Goal: Task Accomplishment & Management: Complete application form

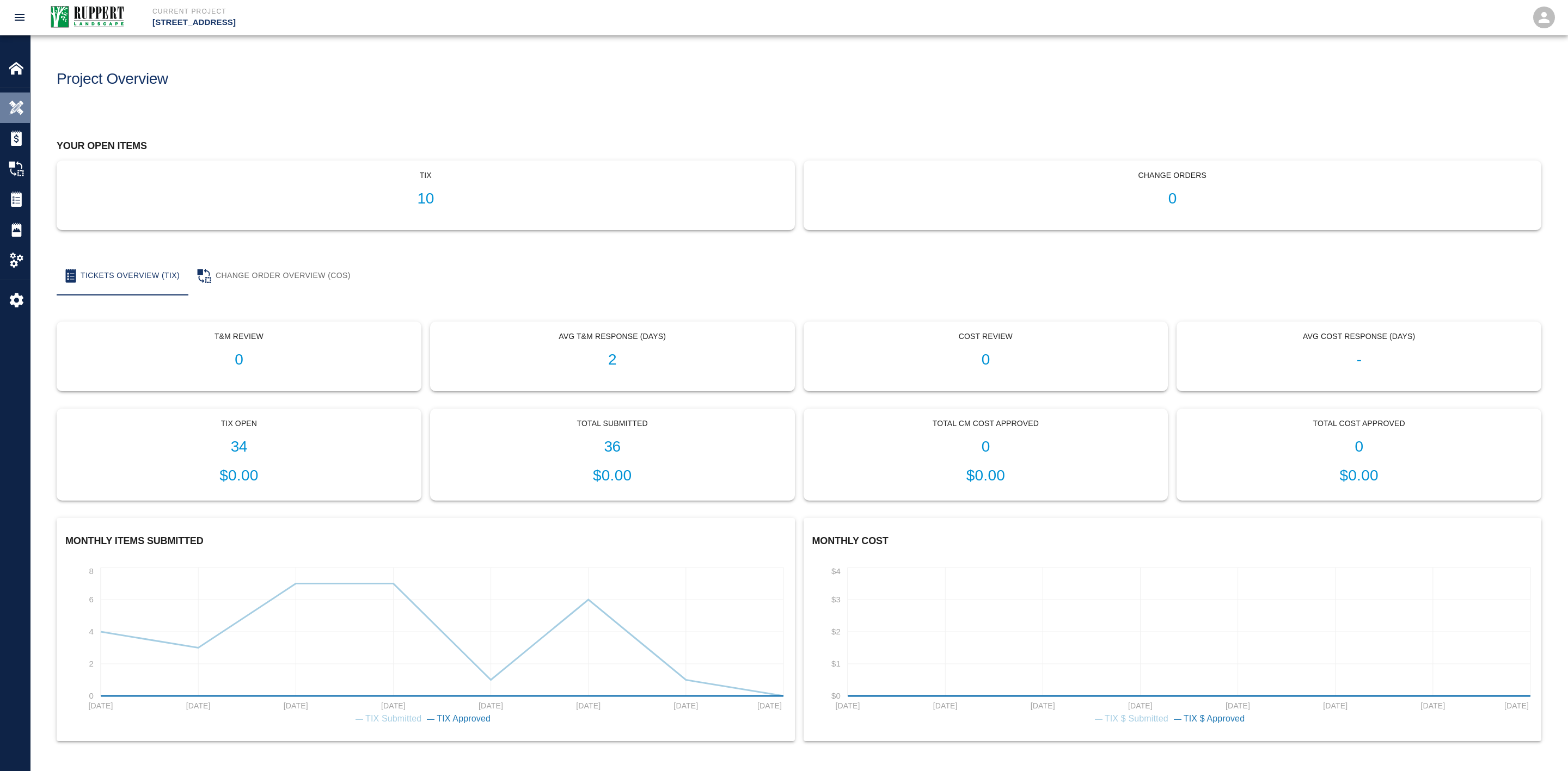
click at [10, 108] on img at bounding box center [16, 108] width 15 height 15
click at [364, 179] on p "tix" at bounding box center [426, 175] width 720 height 12
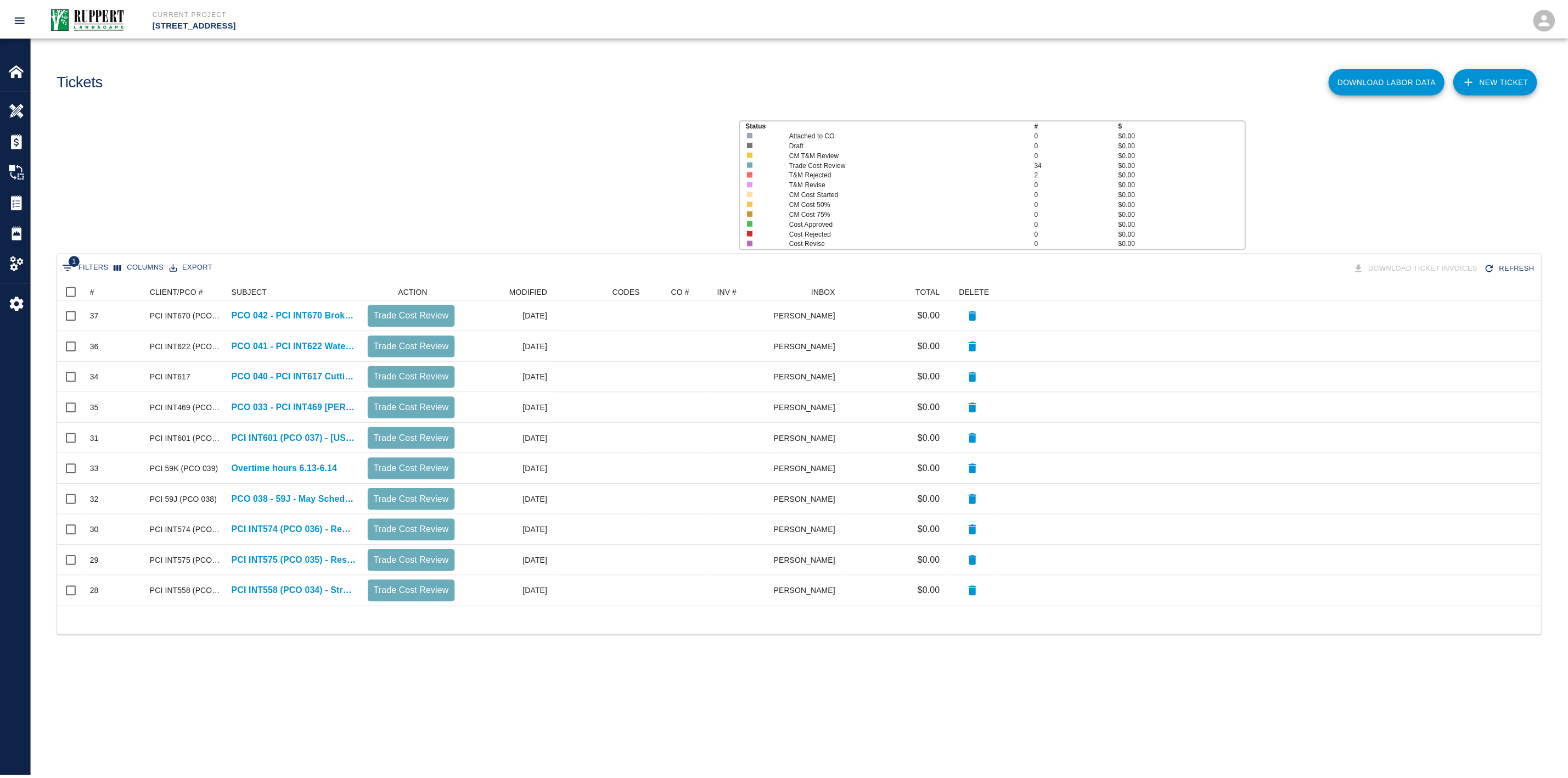
scroll to position [312, 1483]
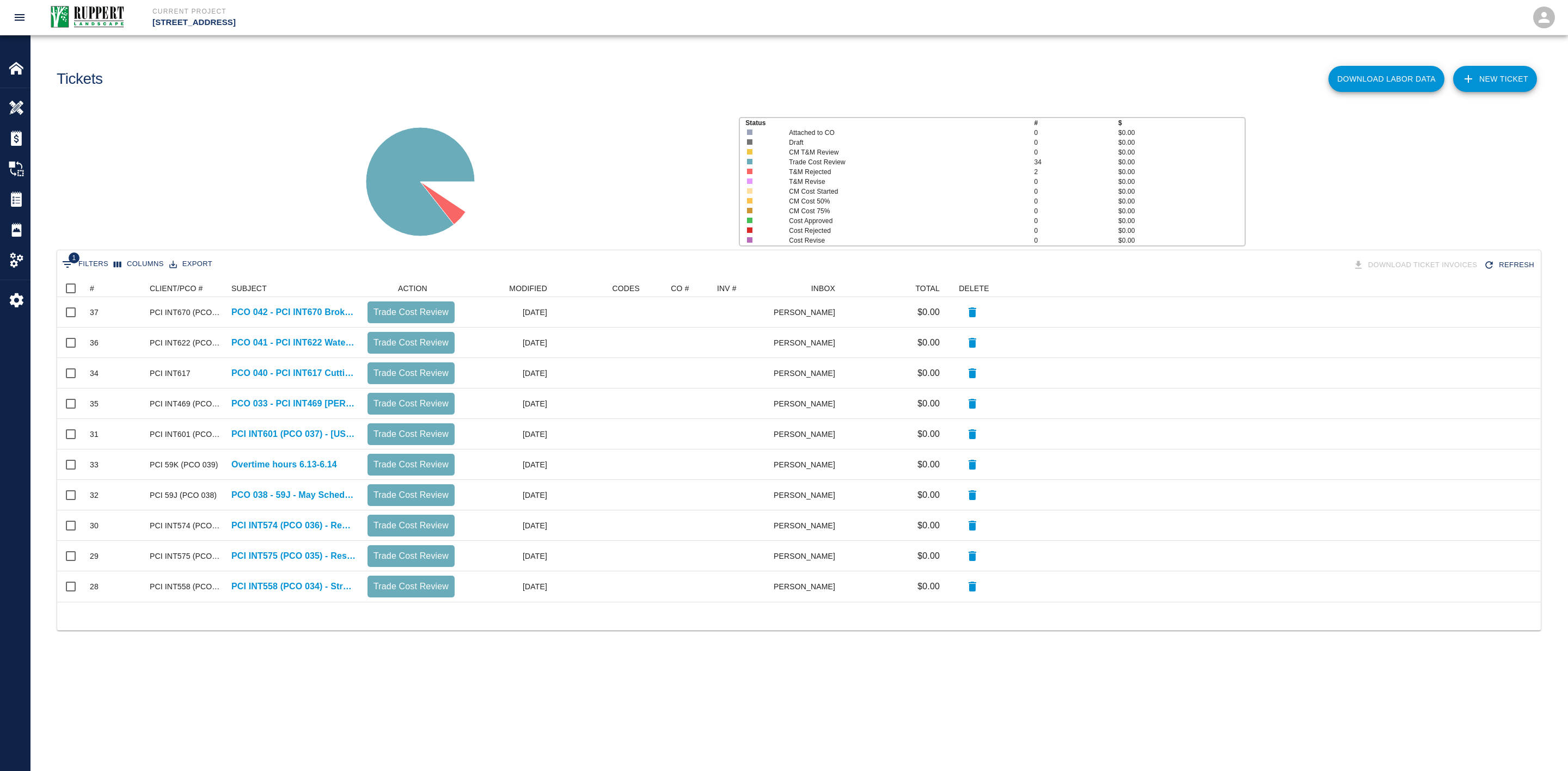
click at [74, 254] on span "1" at bounding box center [74, 257] width 11 height 11
select select "isAnyOf"
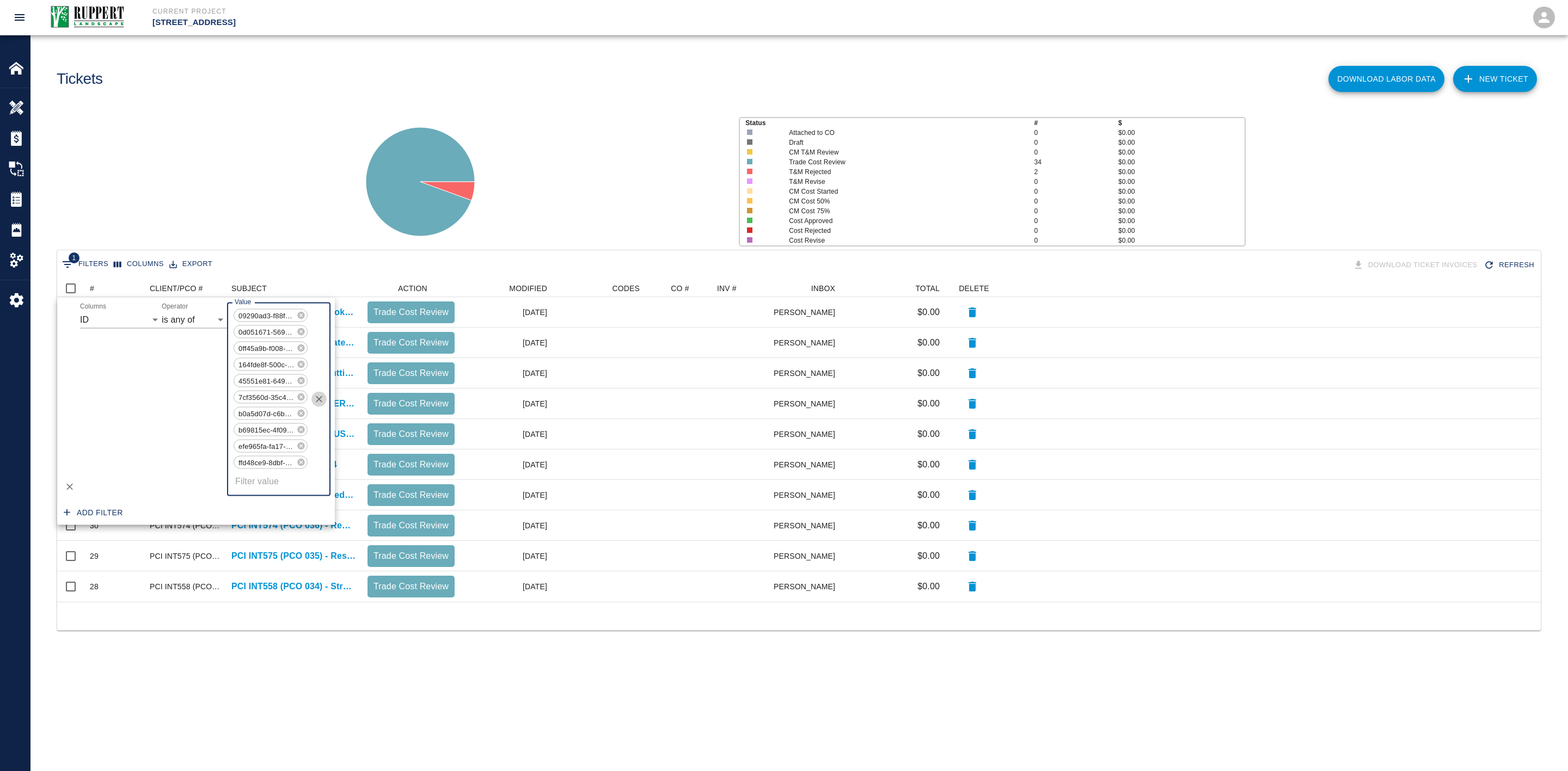
click at [318, 398] on icon "Clear" at bounding box center [319, 400] width 7 height 7
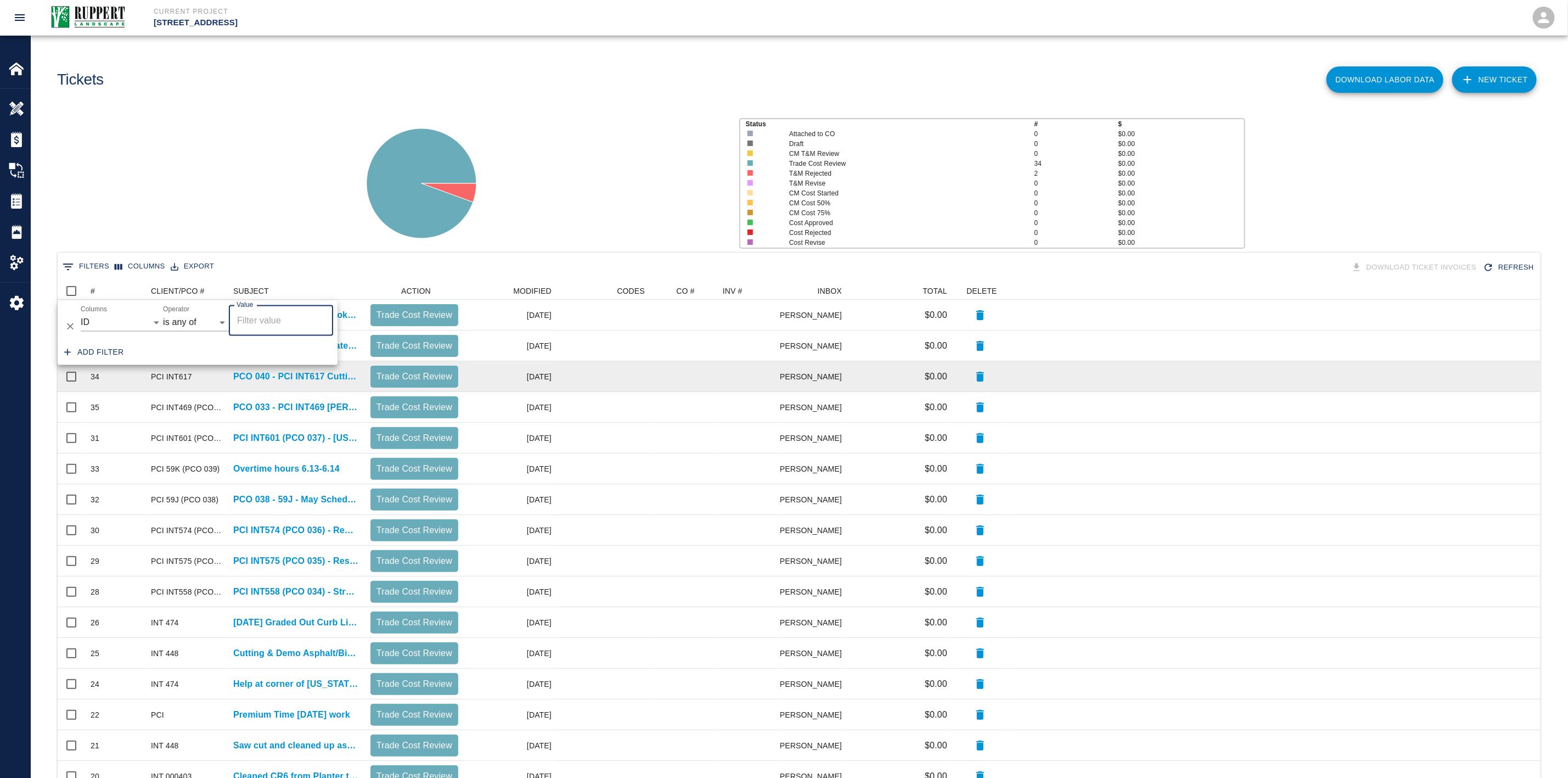
scroll to position [620, 1471]
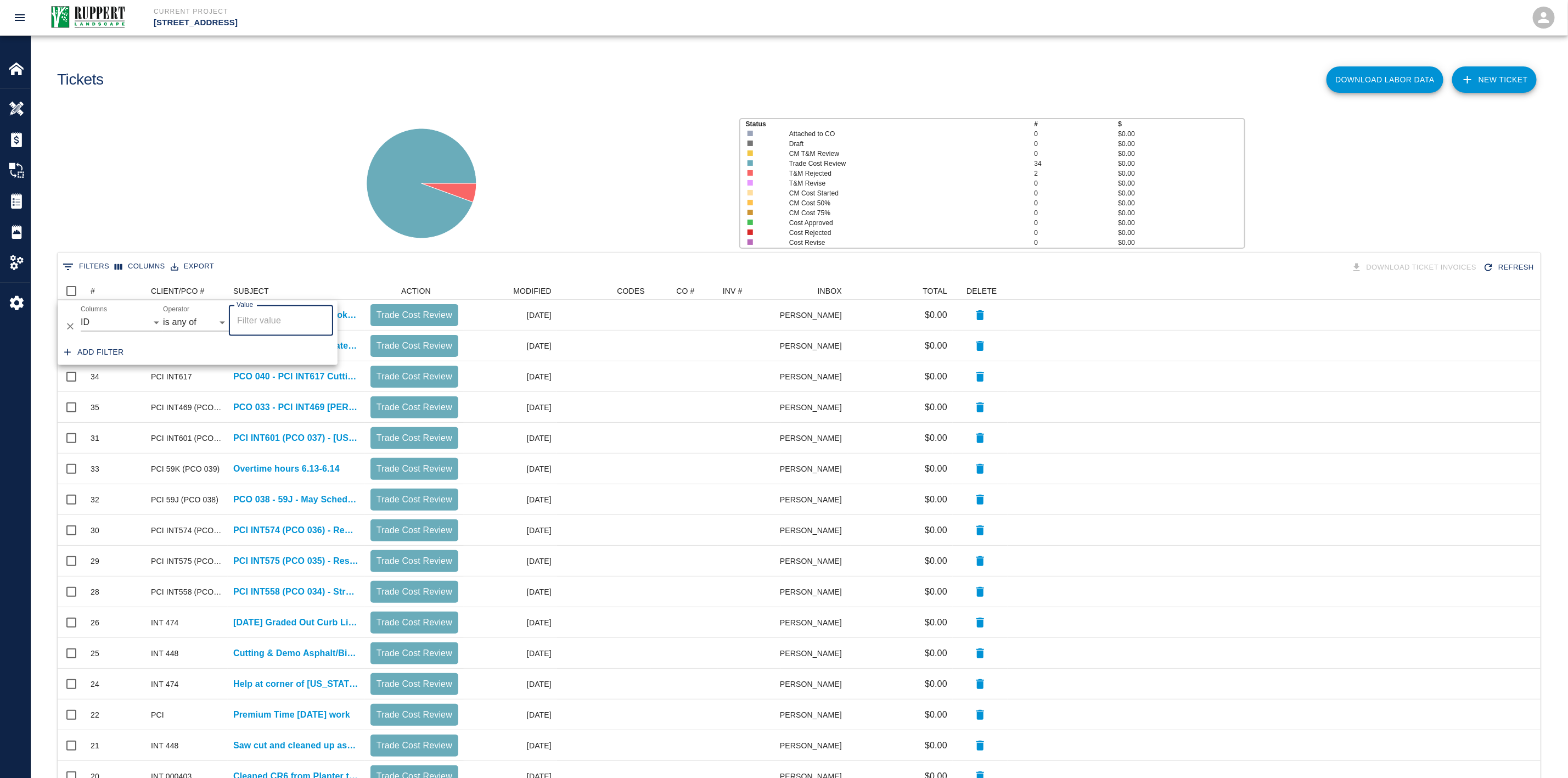
click at [198, 119] on div "Status # $ Attached to CO 0 $0.00 Draft 0 $0.00 CM T&M Review 0 $0.00 Trade Cos…" at bounding box center [794, 179] width 1546 height 146
click at [1504, 81] on link "NEW TICKET" at bounding box center [1494, 80] width 85 height 26
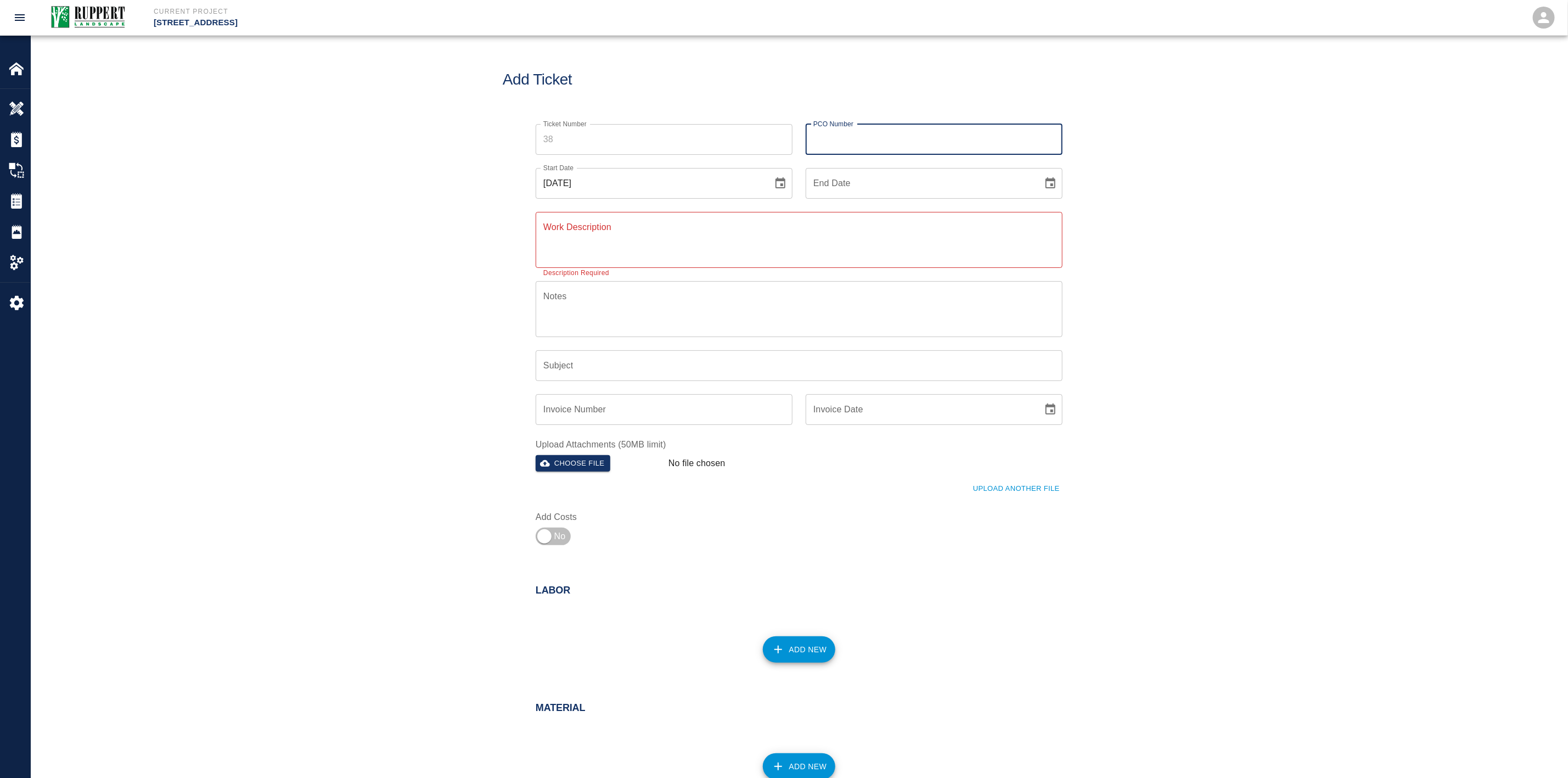
click at [888, 140] on input "PCO Number" at bounding box center [934, 139] width 257 height 31
drag, startPoint x: 858, startPoint y: 135, endPoint x: 833, endPoint y: 139, distance: 25.3
click at [833, 139] on input "PCI INT558 (PCO 034)" at bounding box center [934, 139] width 257 height 31
type input "PCI 550 (PCO 046)"
click at [1245, 275] on div "Ticket Number Ticket Number PCO Number PCI 550 (PCO 046) PCO Number Start Date …" at bounding box center [799, 344] width 1537 height 466
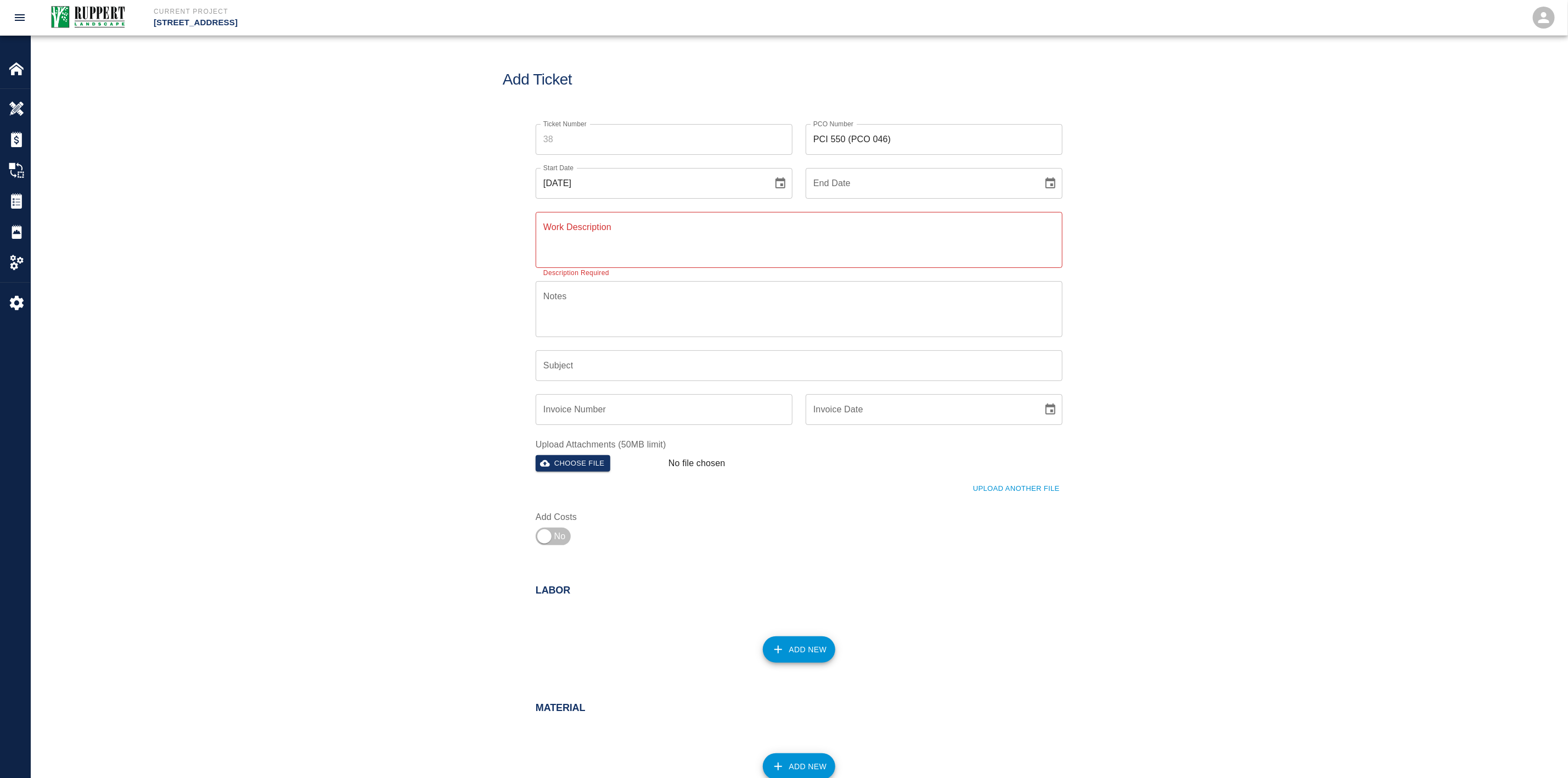
click at [1059, 183] on button "Choose date" at bounding box center [1050, 183] width 22 height 22
click at [878, 323] on button "18" at bounding box center [877, 324] width 20 height 20
type input "[DATE]"
click at [614, 221] on textarea "Work Description" at bounding box center [799, 240] width 511 height 38
click at [562, 237] on textarea "Work Description" at bounding box center [799, 240] width 511 height 38
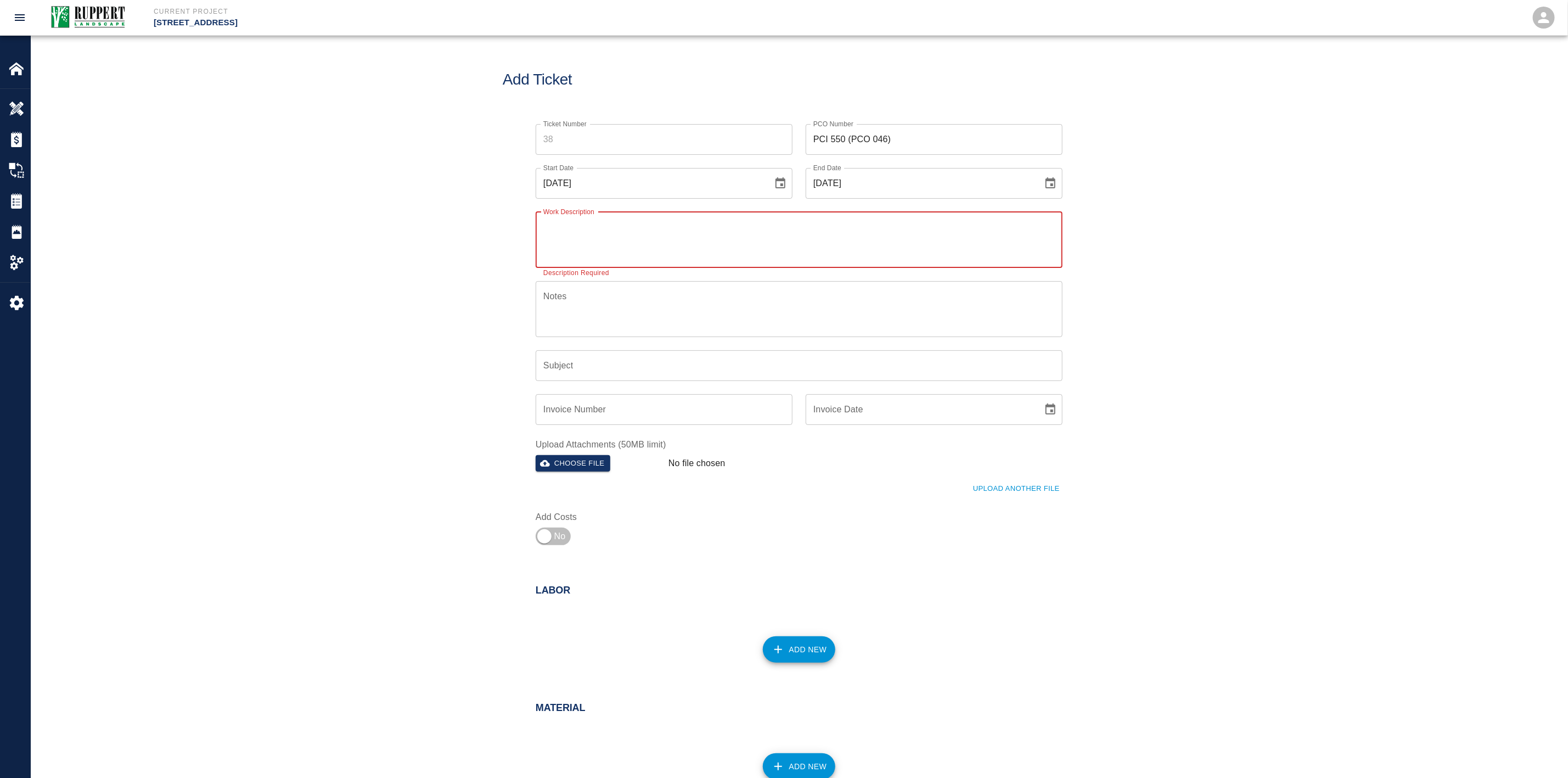
paste textarea "PCO 046 - PCI 550 Wayfinding Sign Pavers"
type textarea "PCO 046 - PCI 550 Wayfinding Sign Pavers"
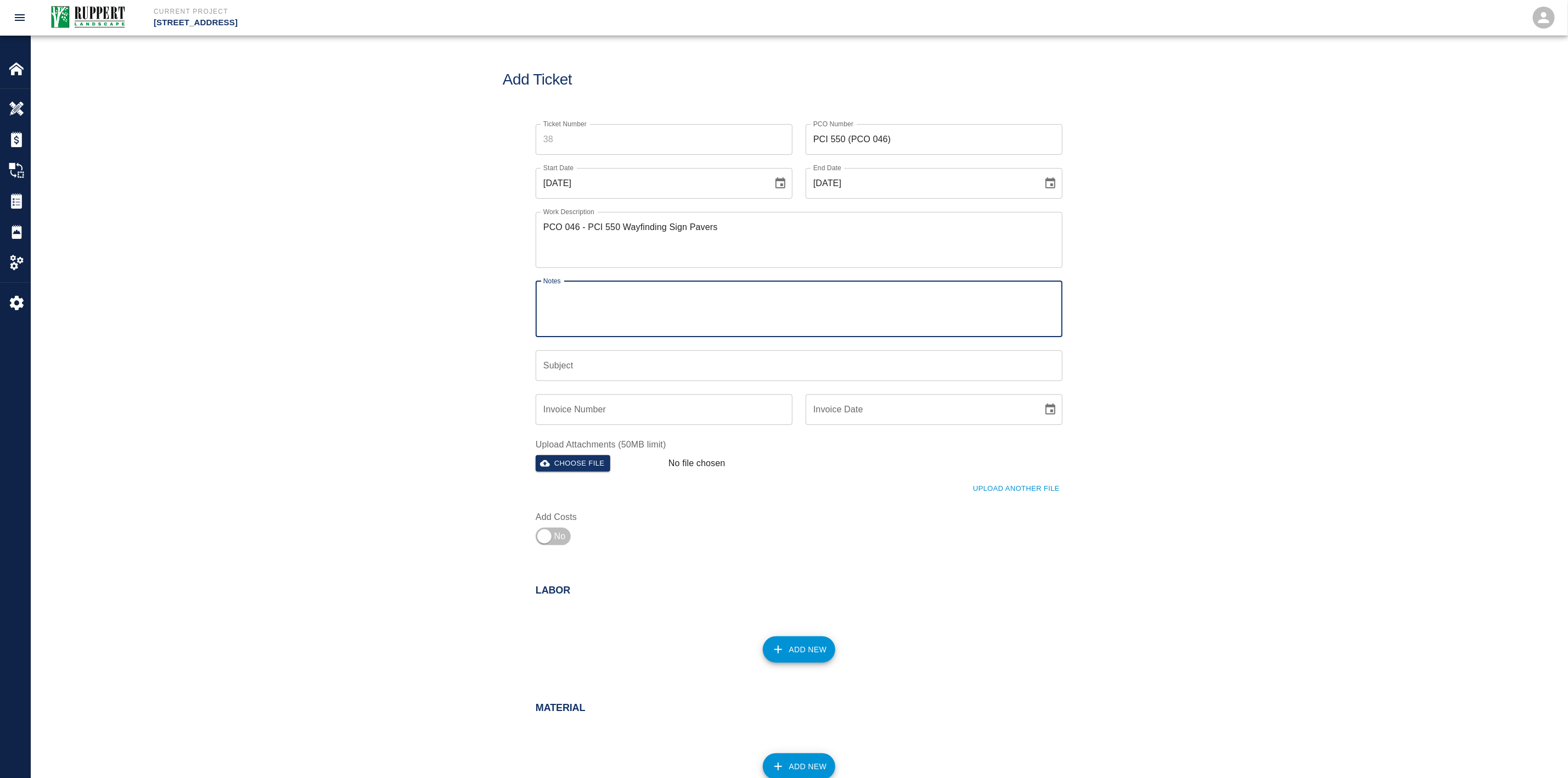
click at [575, 292] on textarea "Notes" at bounding box center [799, 309] width 511 height 38
paste textarea "PCO 046 - PCI 550 Wayfinding Sign Pavers"
type textarea "PCO 046 - PCI 550 Wayfinding Sign Pavers"
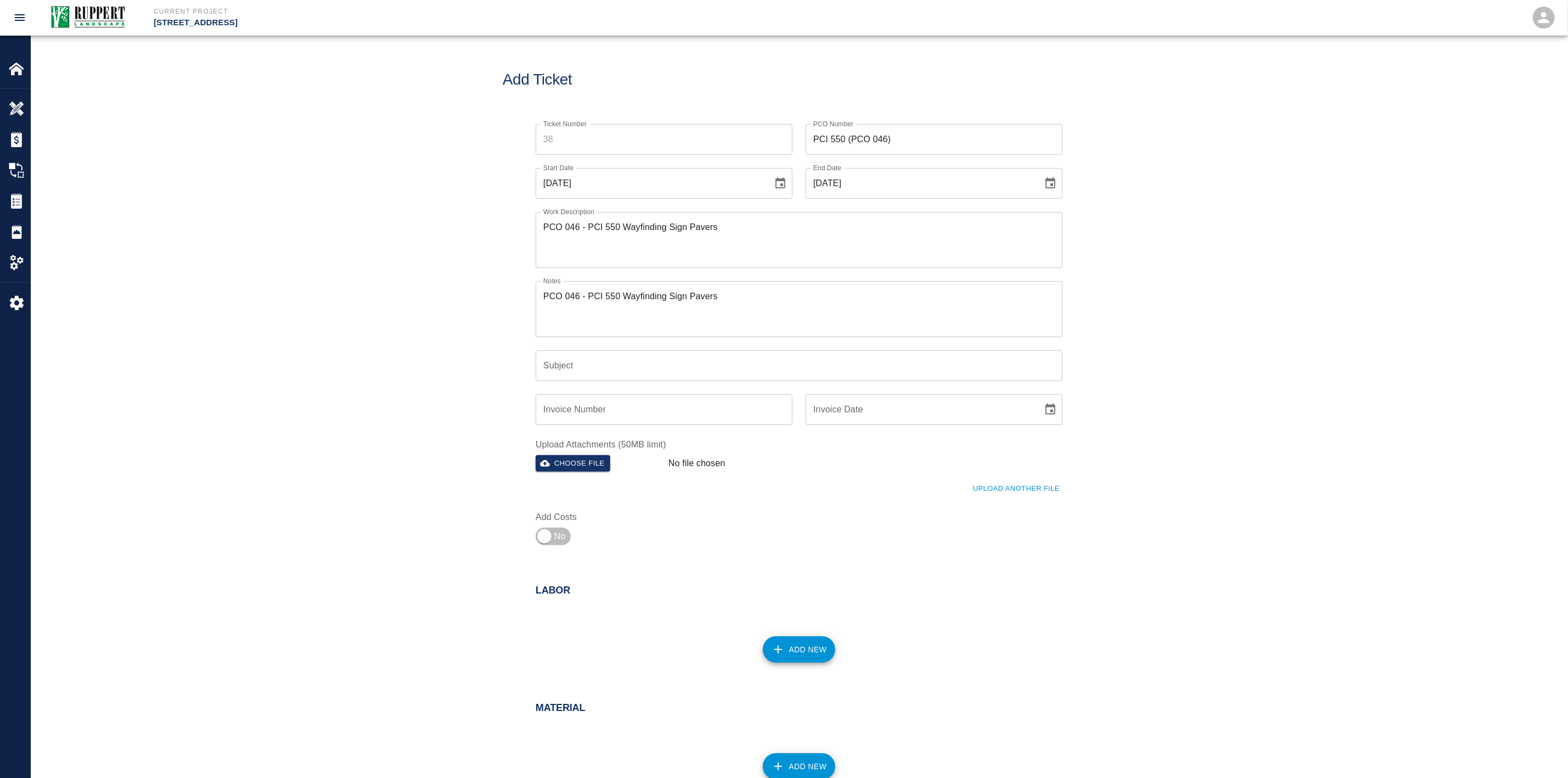
drag, startPoint x: 448, startPoint y: 341, endPoint x: 507, endPoint y: 338, distance: 59.1
click at [448, 341] on div "Ticket Number Ticket Number PCO Number PCI 550 (PCO 046) PCO Number Start Date …" at bounding box center [799, 344] width 1537 height 466
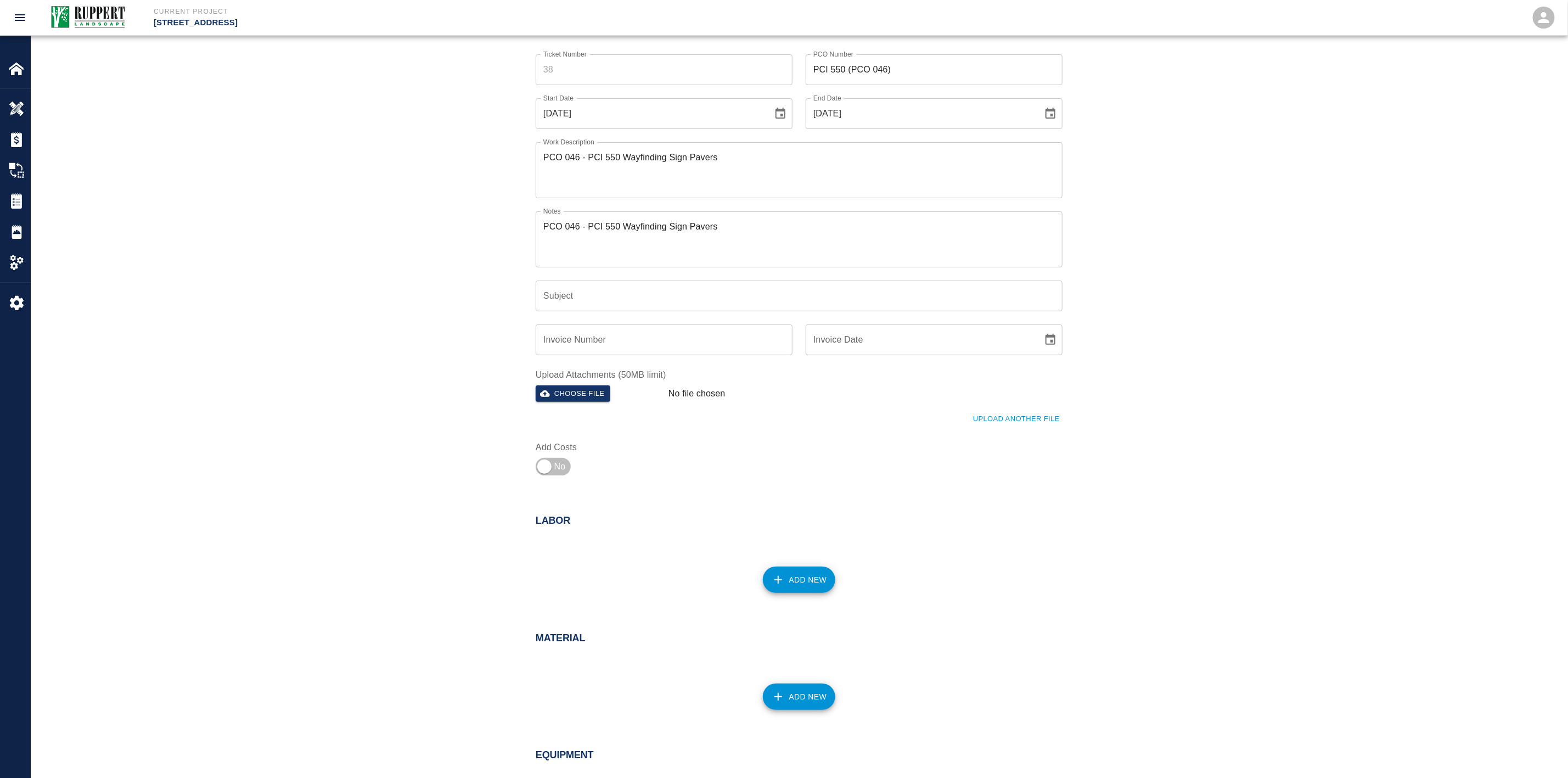
scroll to position [164, 0]
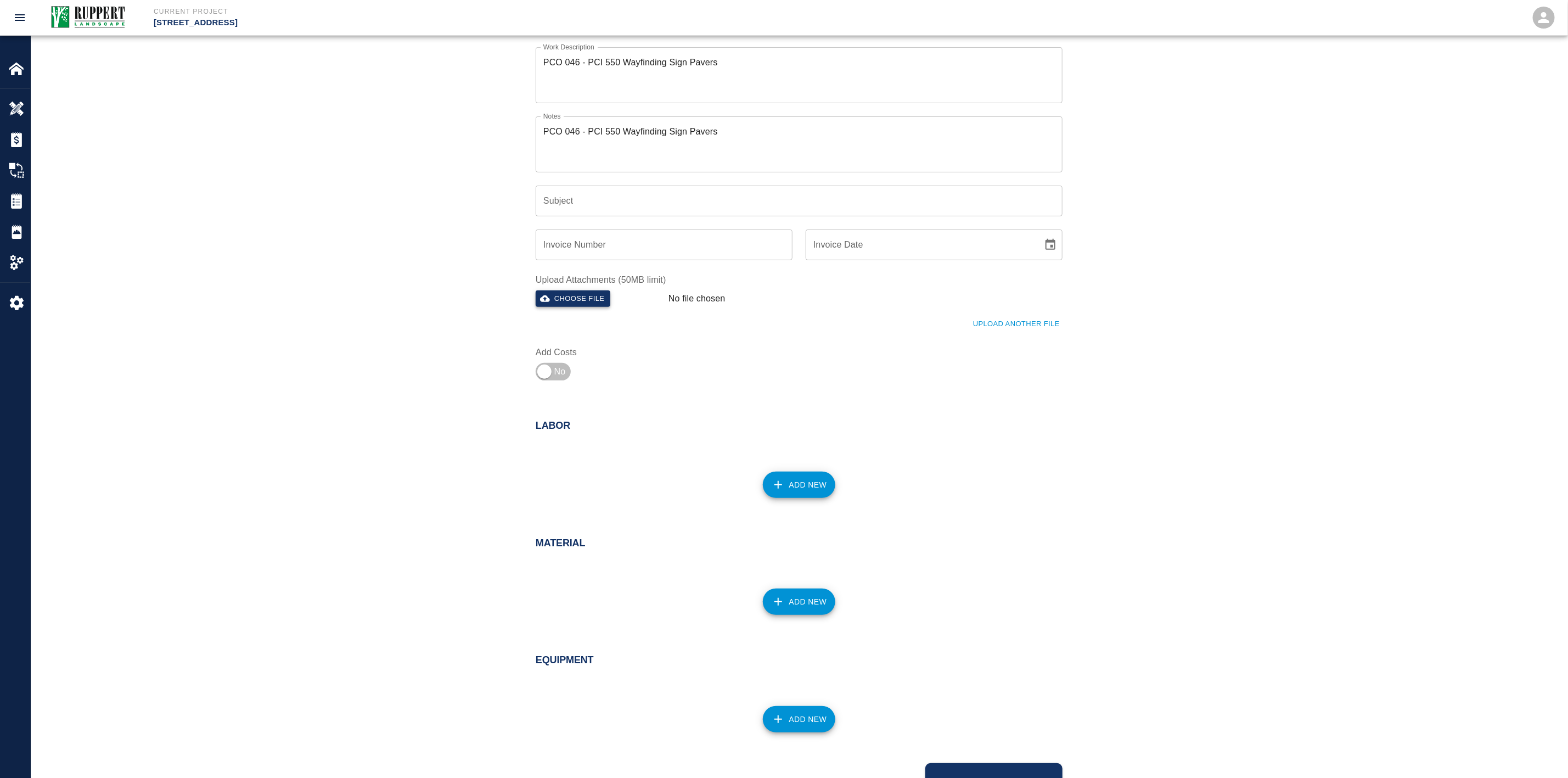
click at [592, 302] on button "Choose file" at bounding box center [573, 299] width 75 height 17
click at [984, 324] on button "Upload Another File" at bounding box center [1016, 326] width 92 height 17
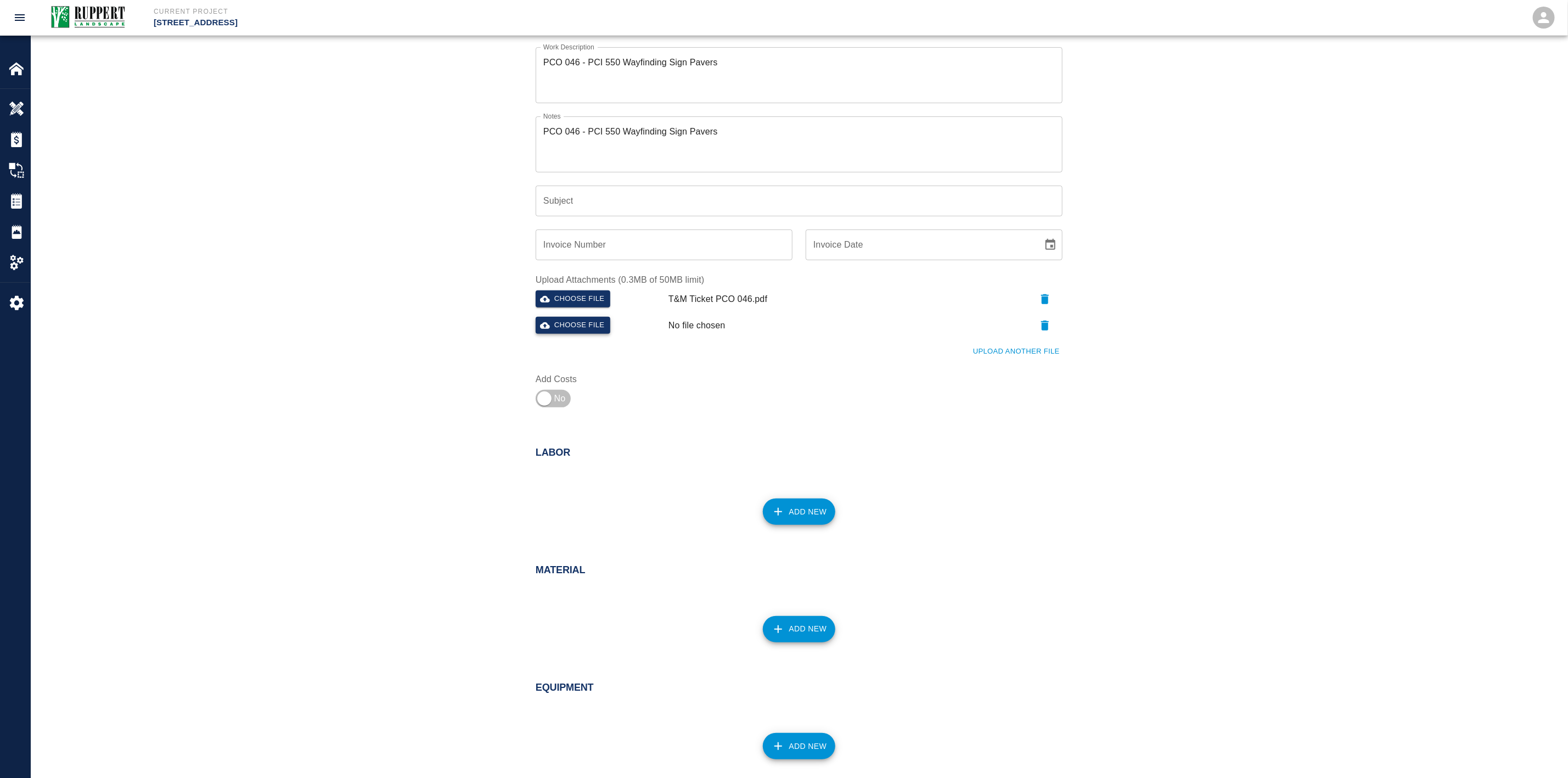
click at [590, 318] on button "Choose file" at bounding box center [573, 326] width 75 height 17
click at [712, 328] on p "PCO 046 - PCI 550 Wayfinding Sign Pavers.pdf" at bounding box center [763, 326] width 189 height 13
click at [475, 310] on div "Ticket Number Ticket Number PCO Number PCI 550 (PCO 046) PCO Number Start Date …" at bounding box center [799, 192] width 1537 height 493
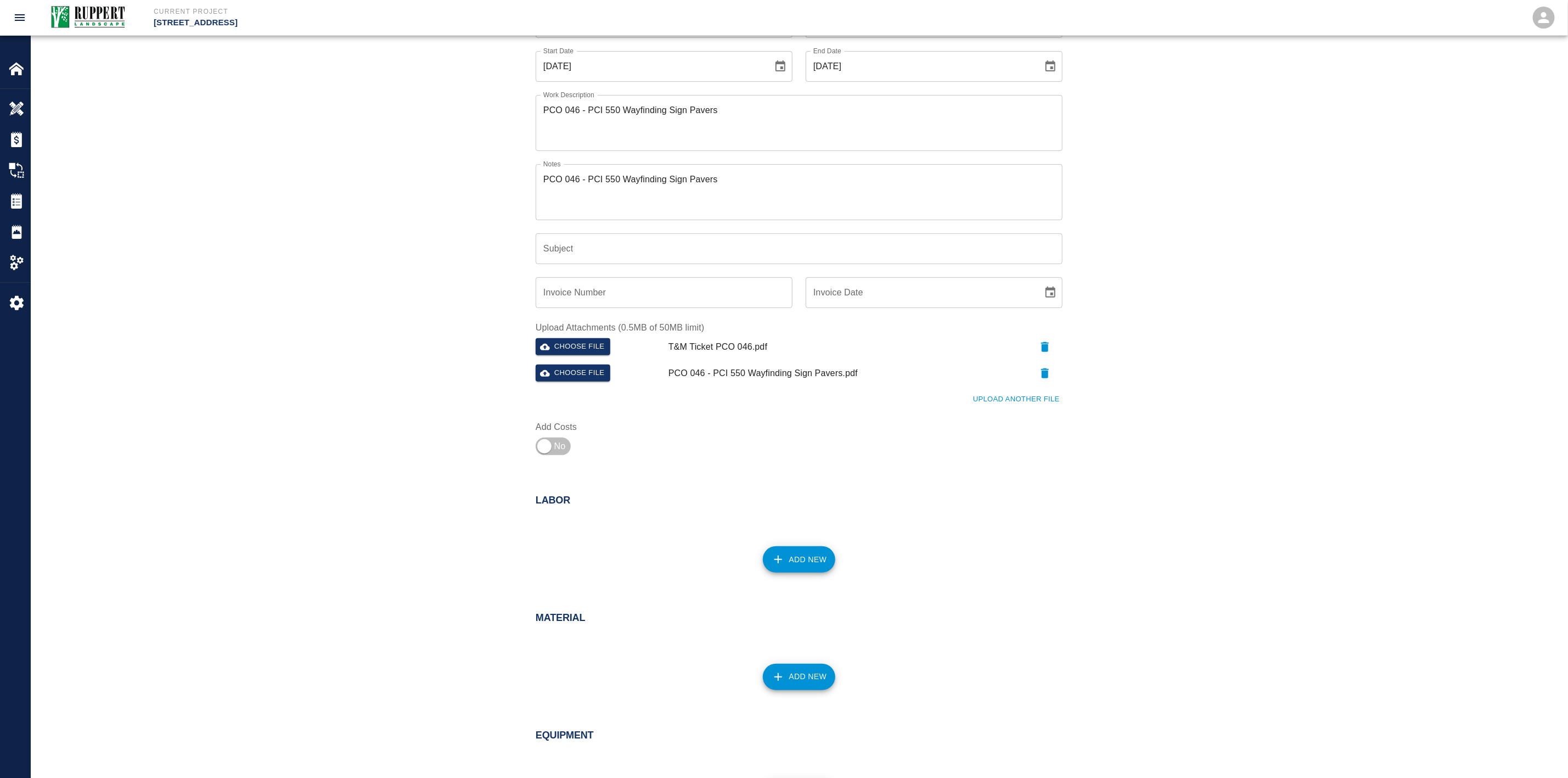
scroll to position [241, 0]
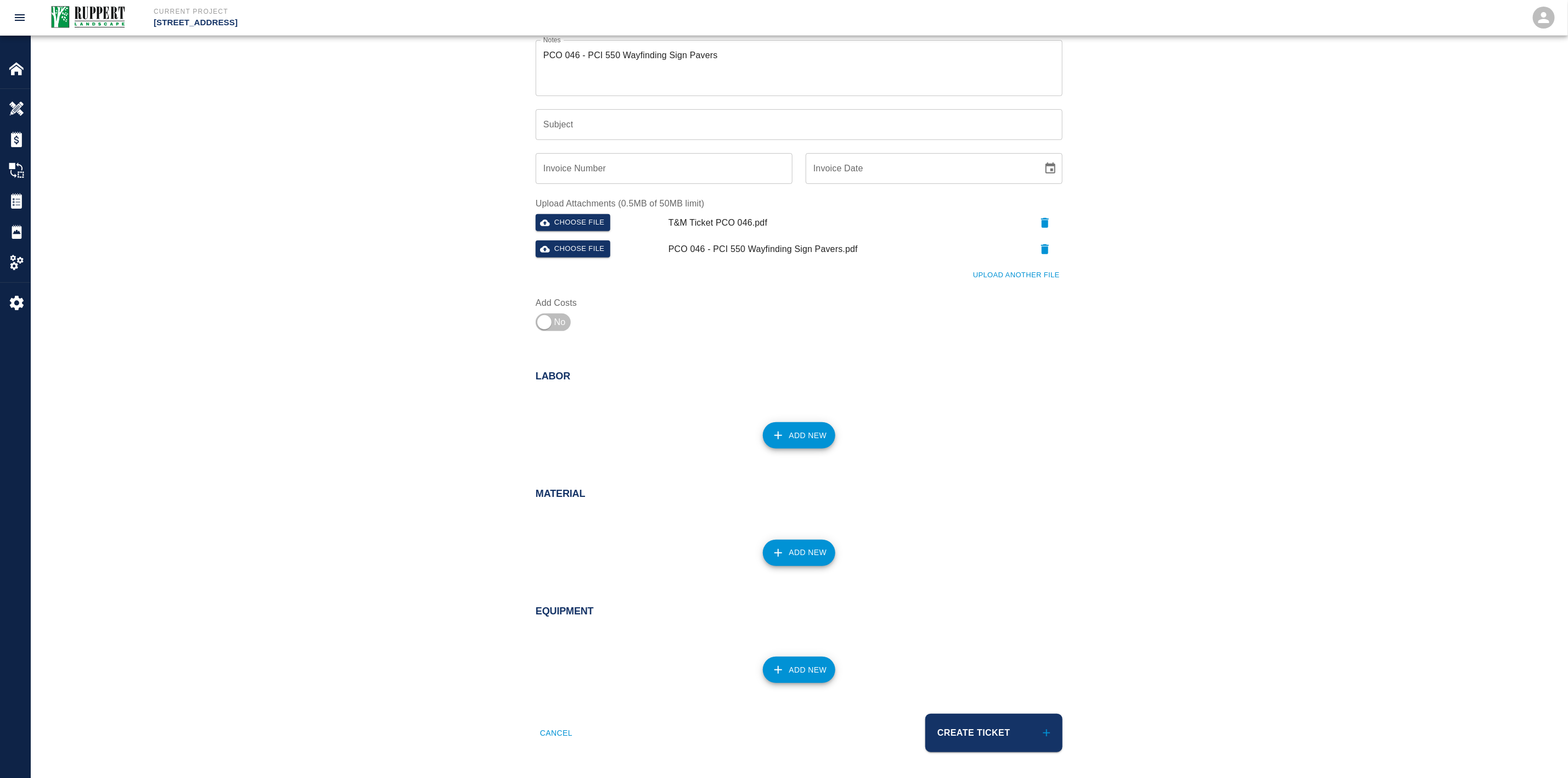
click at [786, 424] on button "Add New" at bounding box center [799, 435] width 73 height 26
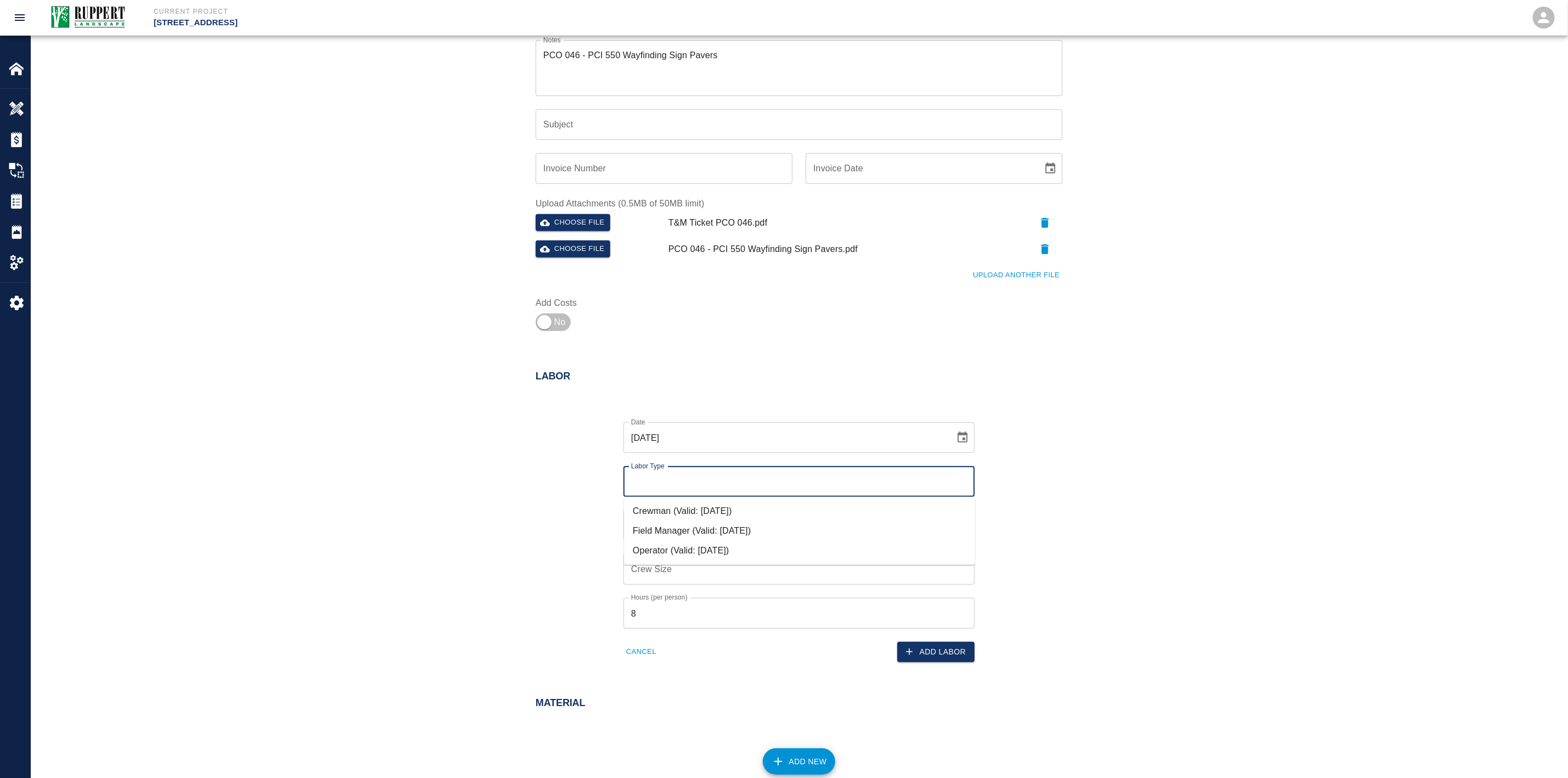
click at [683, 474] on input "Labor Type" at bounding box center [799, 481] width 341 height 21
click at [676, 507] on li "Crewman (Valid: [DATE])" at bounding box center [799, 511] width 351 height 20
type input "Crewman"
click at [679, 524] on body "Current Project [STREET_ADDRESS] Home [STREET_ADDRESS] Overview Estimates Chang…" at bounding box center [784, 147] width 1568 height 778
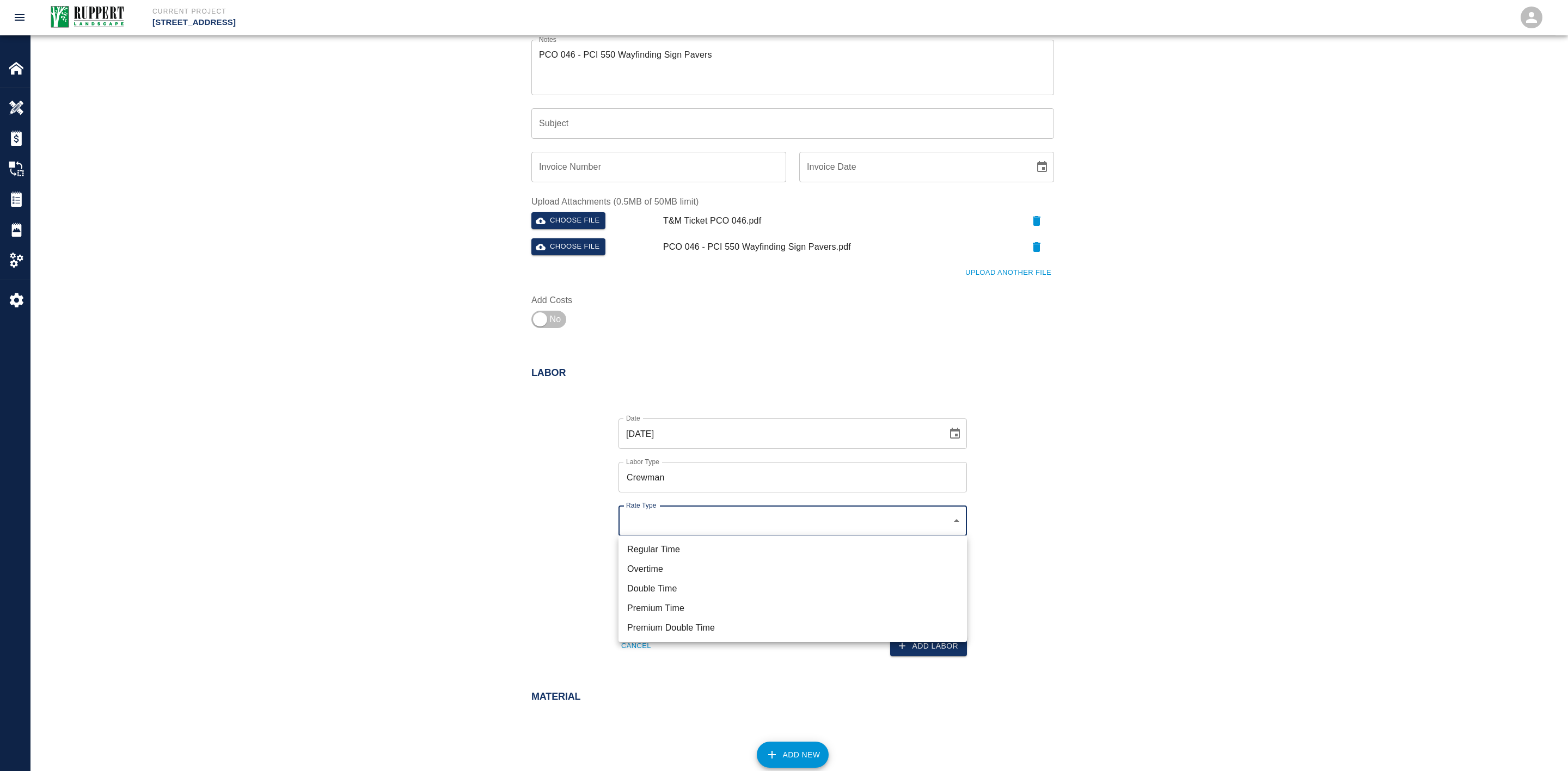
click at [665, 542] on li "Regular Time" at bounding box center [792, 549] width 348 height 20
type input "rate_rt"
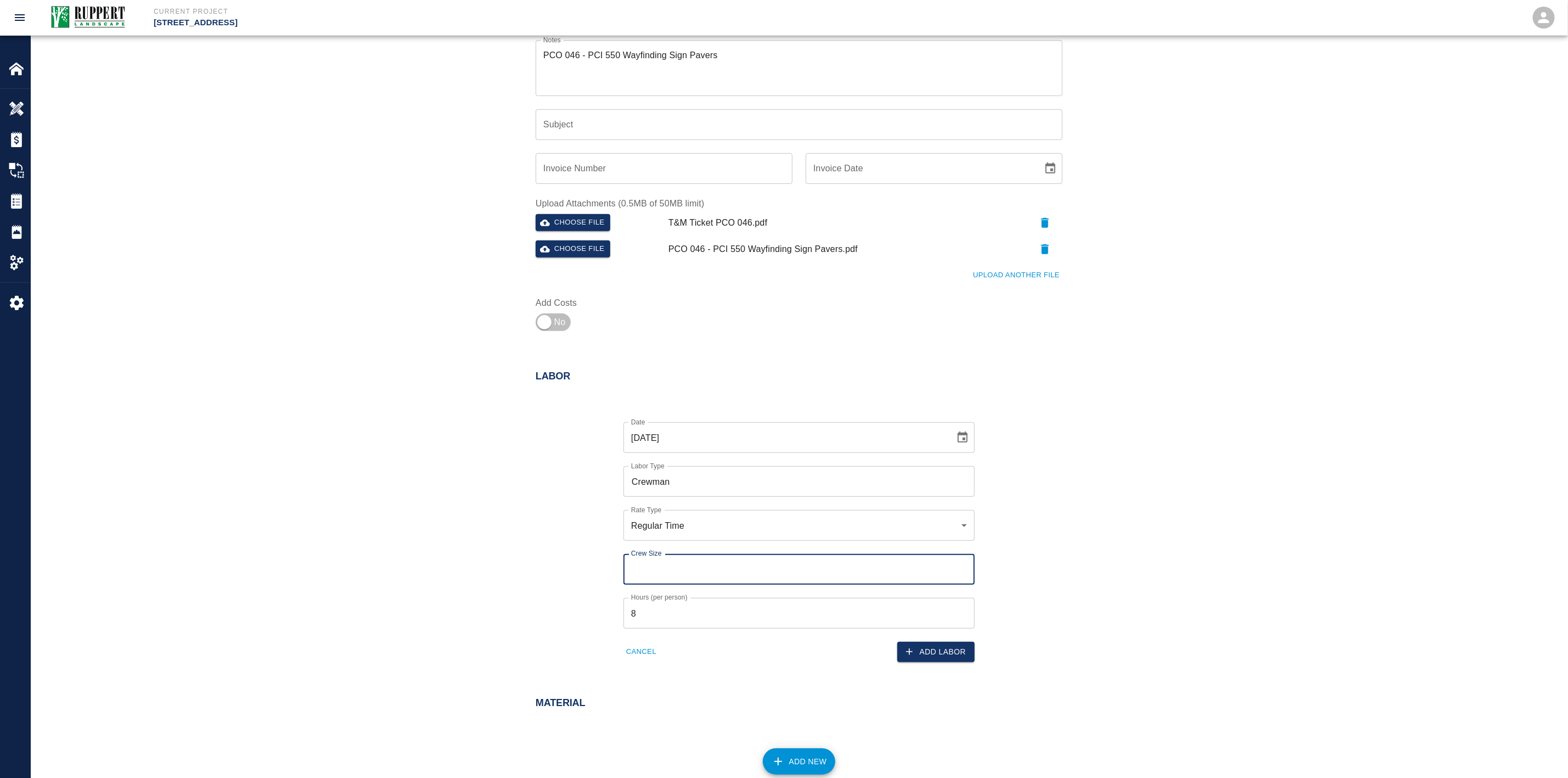
click at [675, 562] on input "Crew Size" at bounding box center [799, 569] width 351 height 31
type input "2"
click at [924, 648] on button "Add Labor" at bounding box center [936, 652] width 78 height 20
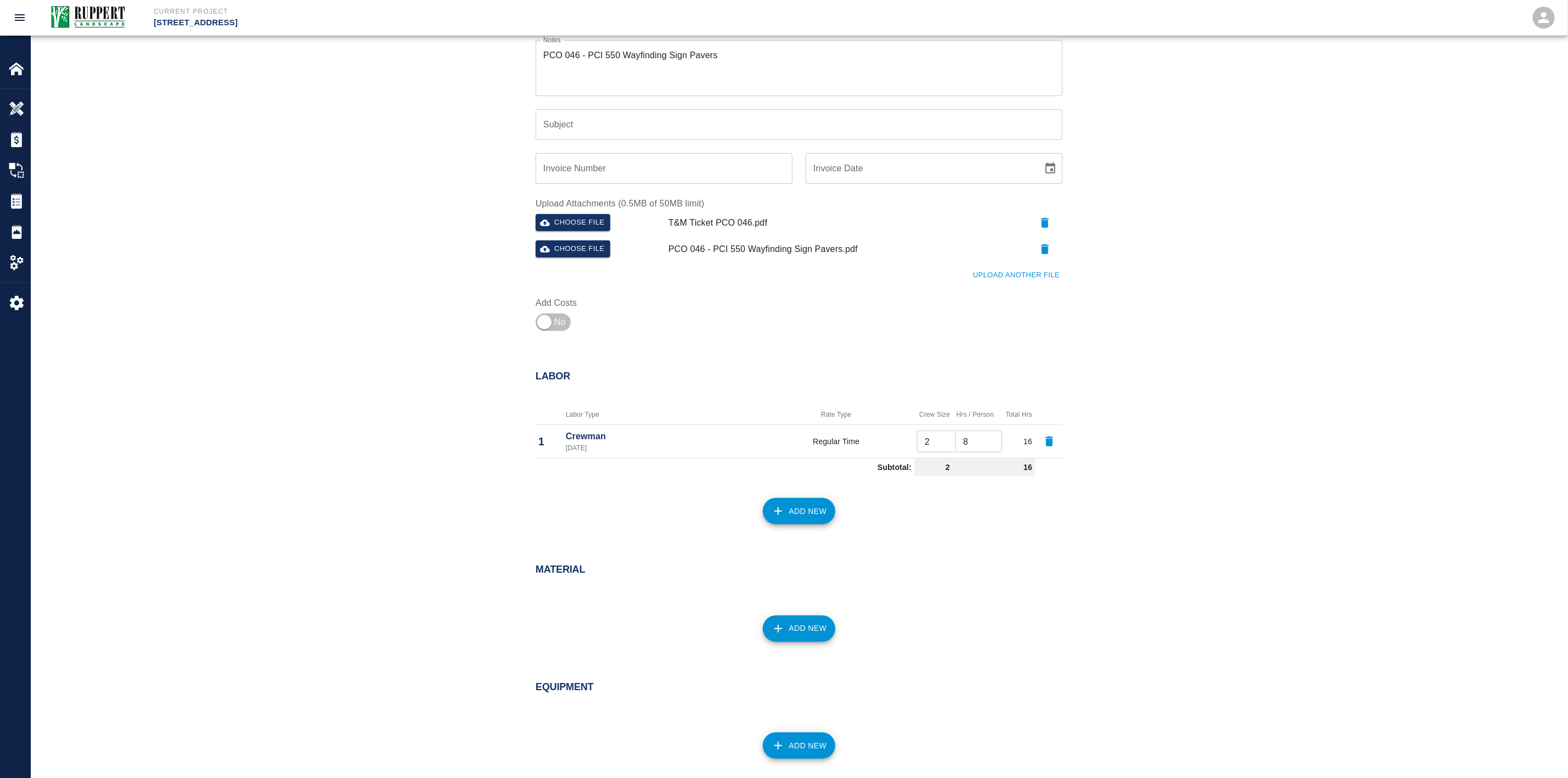
click at [1152, 480] on div "Labor Labor Type Rate Type Crew Size Hrs / Person Total Hrs 1 Crewman [DATE] Re…" at bounding box center [799, 452] width 1537 height 207
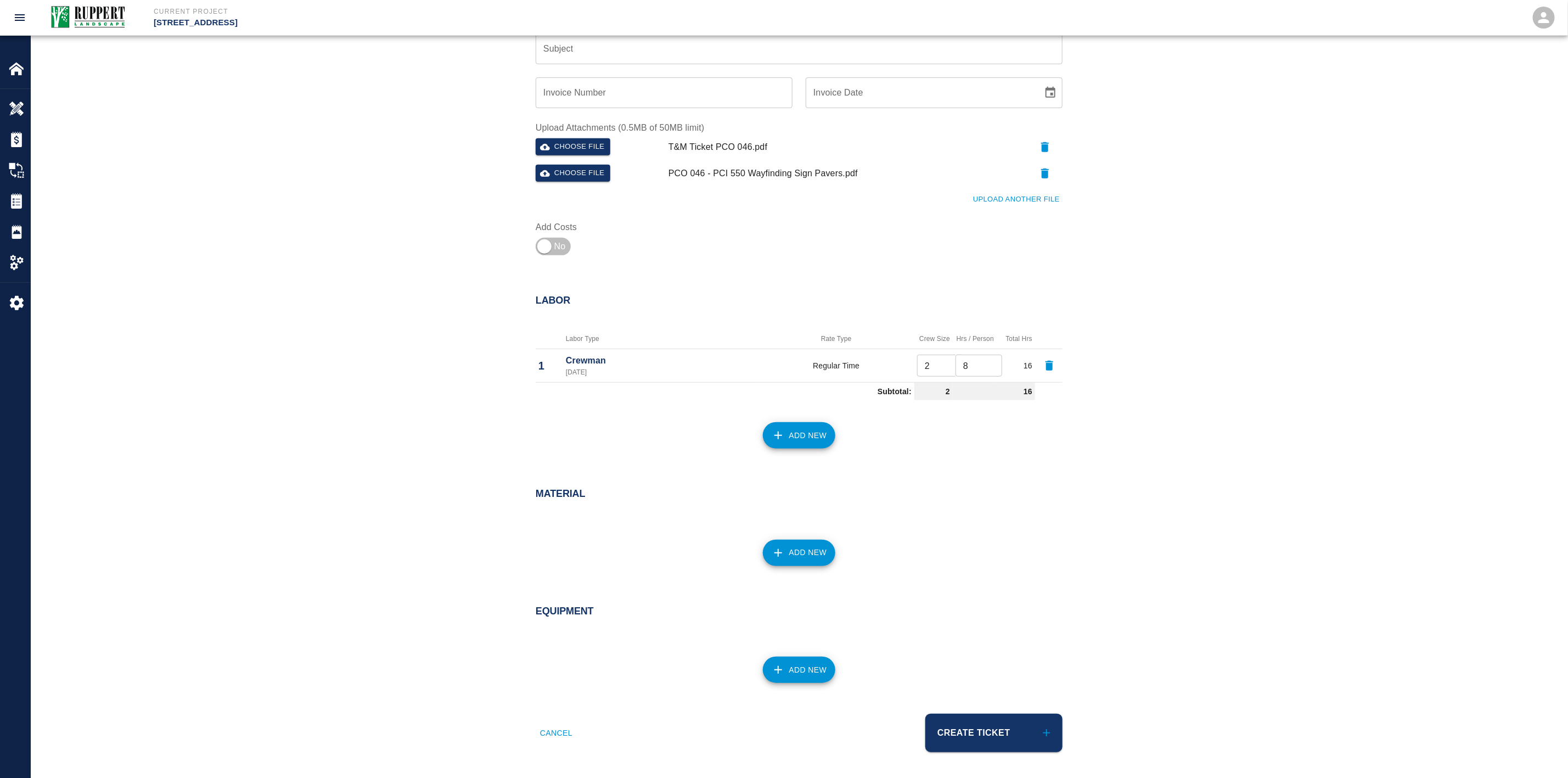
scroll to position [318, 0]
click at [993, 737] on button "Create Ticket" at bounding box center [994, 733] width 137 height 38
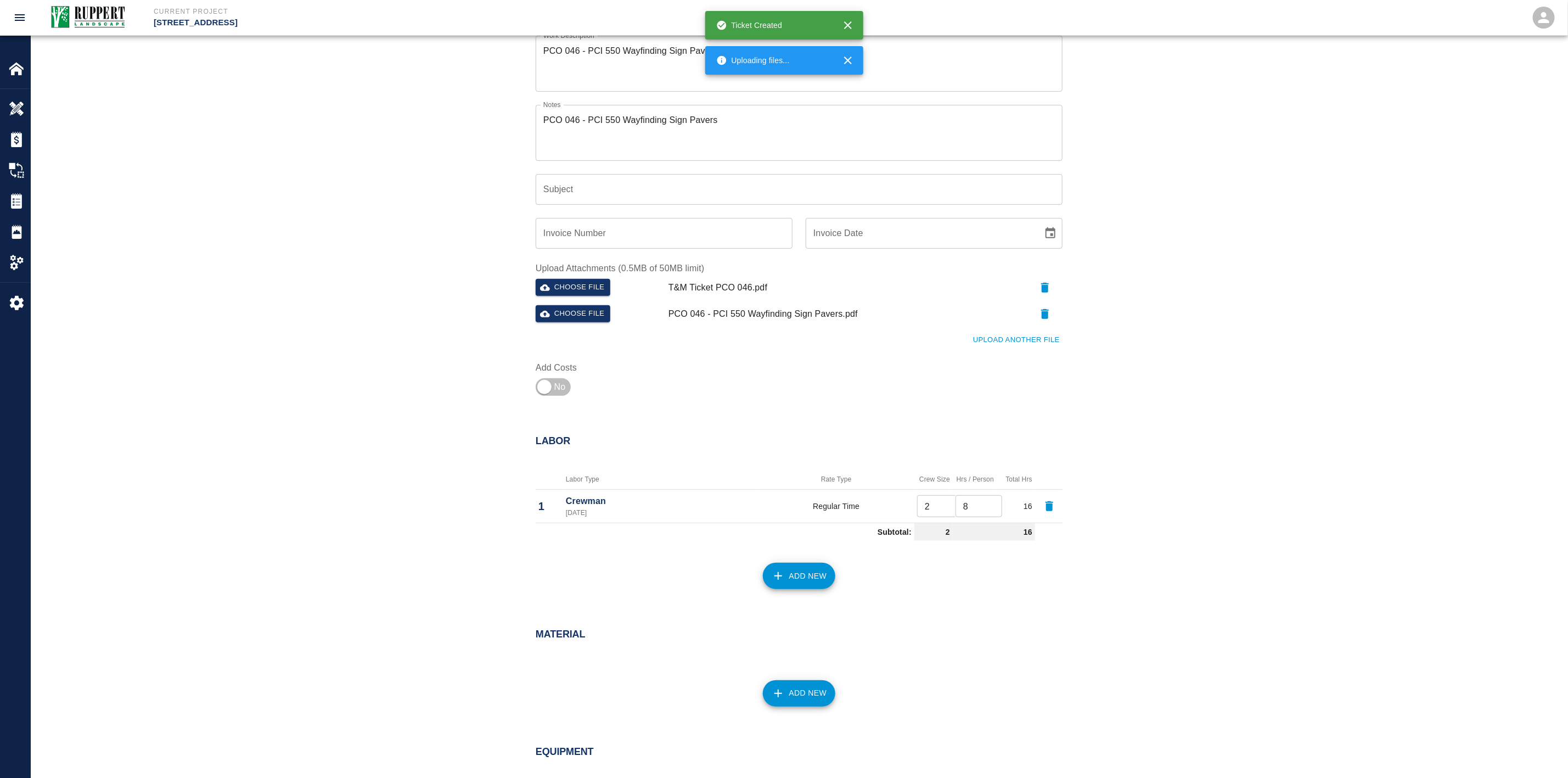
scroll to position [0, 0]
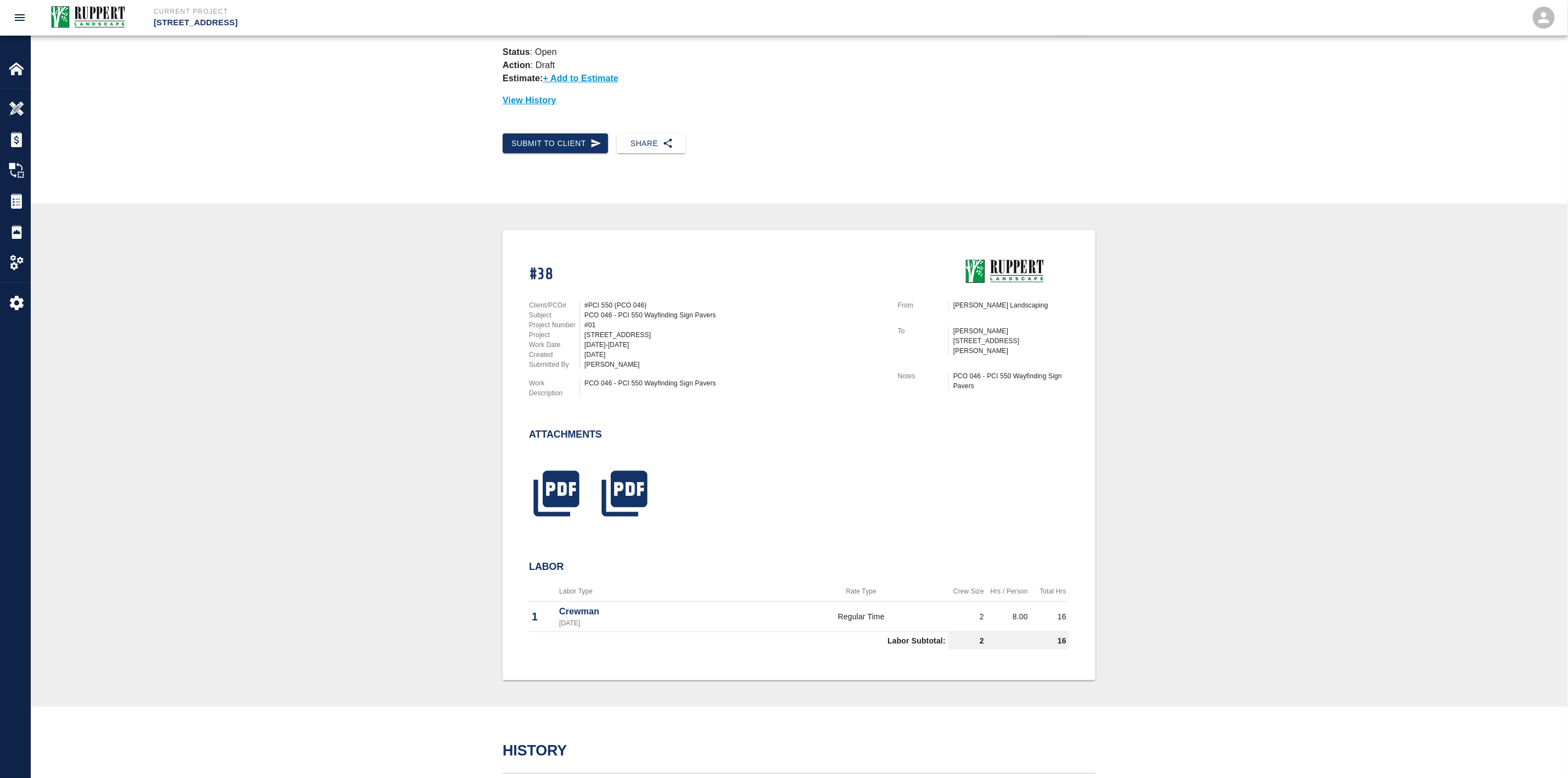
scroll to position [124, 0]
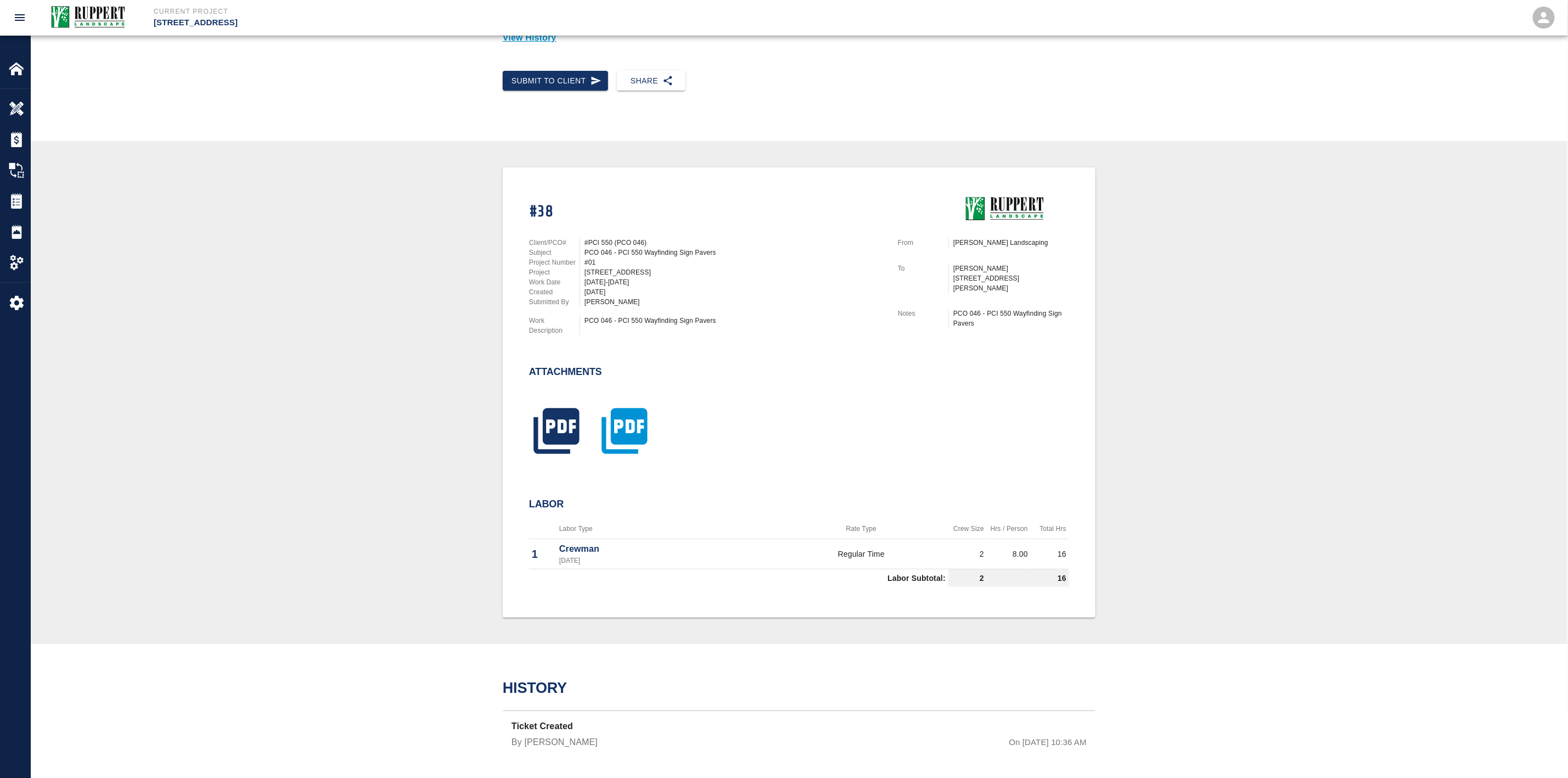
click at [610, 418] on icon "button" at bounding box center [624, 431] width 55 height 55
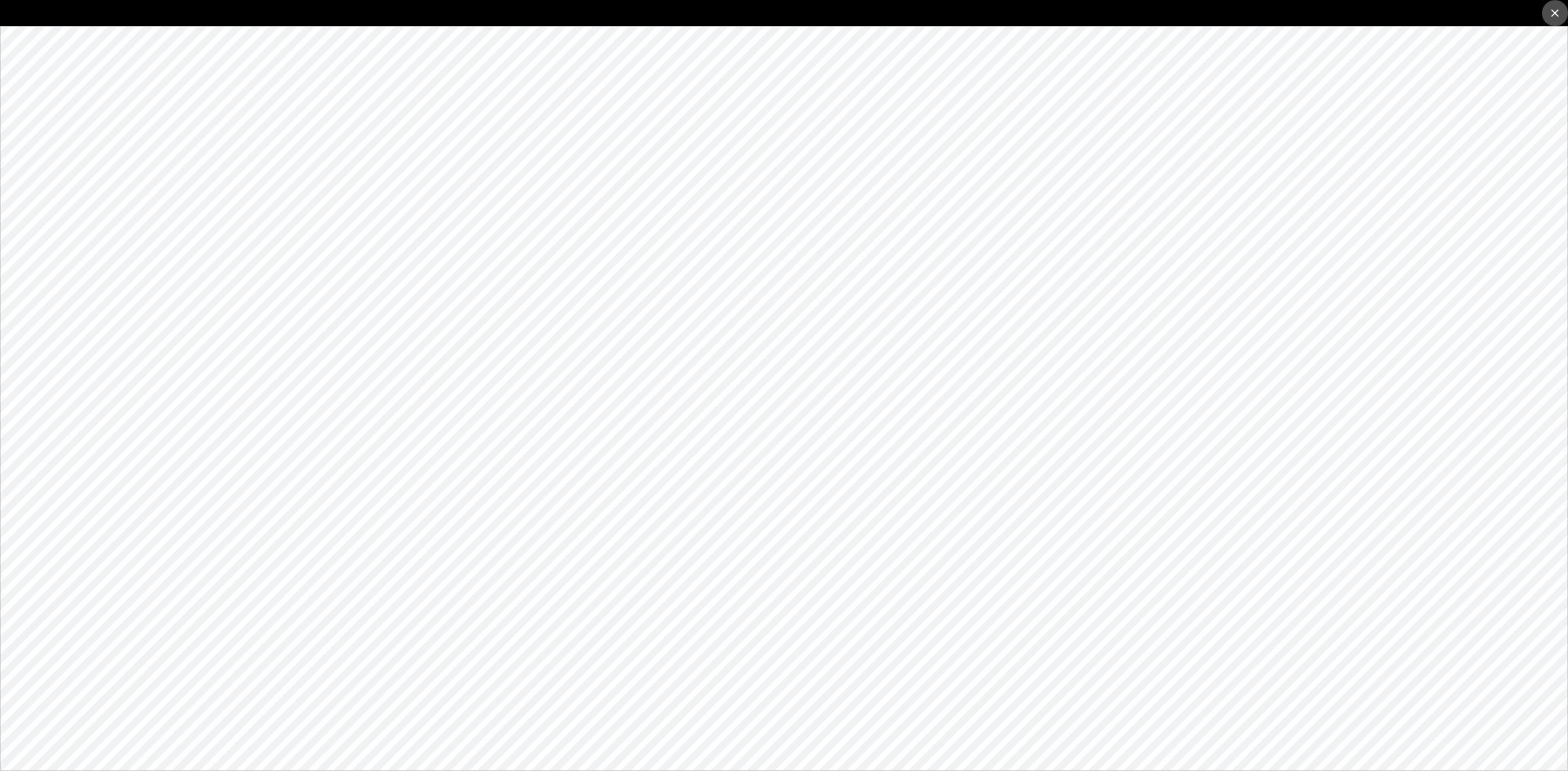
click at [1555, 18] on icon "close" at bounding box center [1555, 13] width 13 height 13
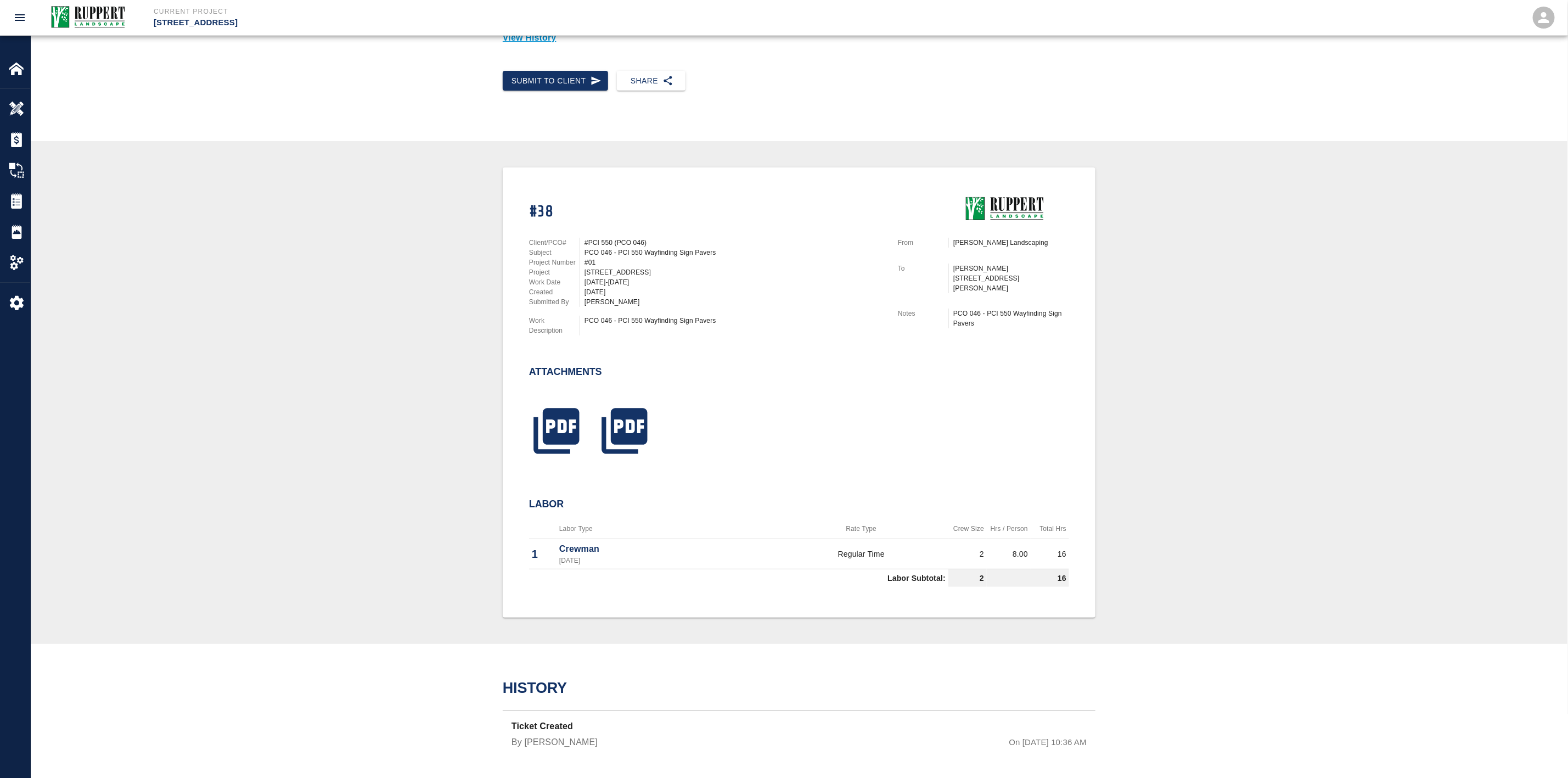
click at [585, 420] on div at bounding box center [618, 426] width 68 height 72
click at [568, 421] on icon "button" at bounding box center [556, 430] width 45 height 45
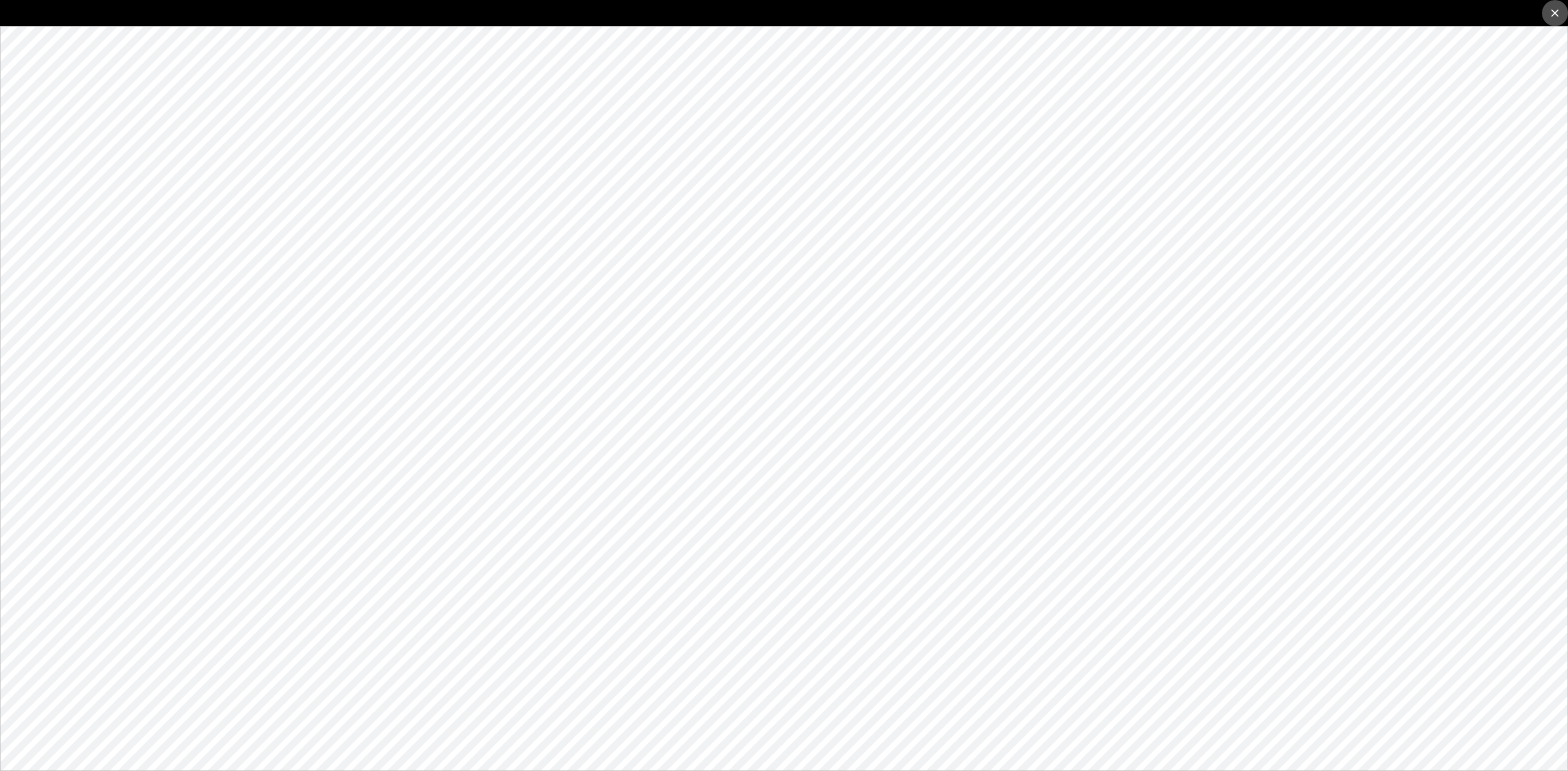
drag, startPoint x: 1552, startPoint y: 12, endPoint x: 1531, endPoint y: 20, distance: 22.5
click at [1554, 12] on icon "close" at bounding box center [1555, 13] width 13 height 13
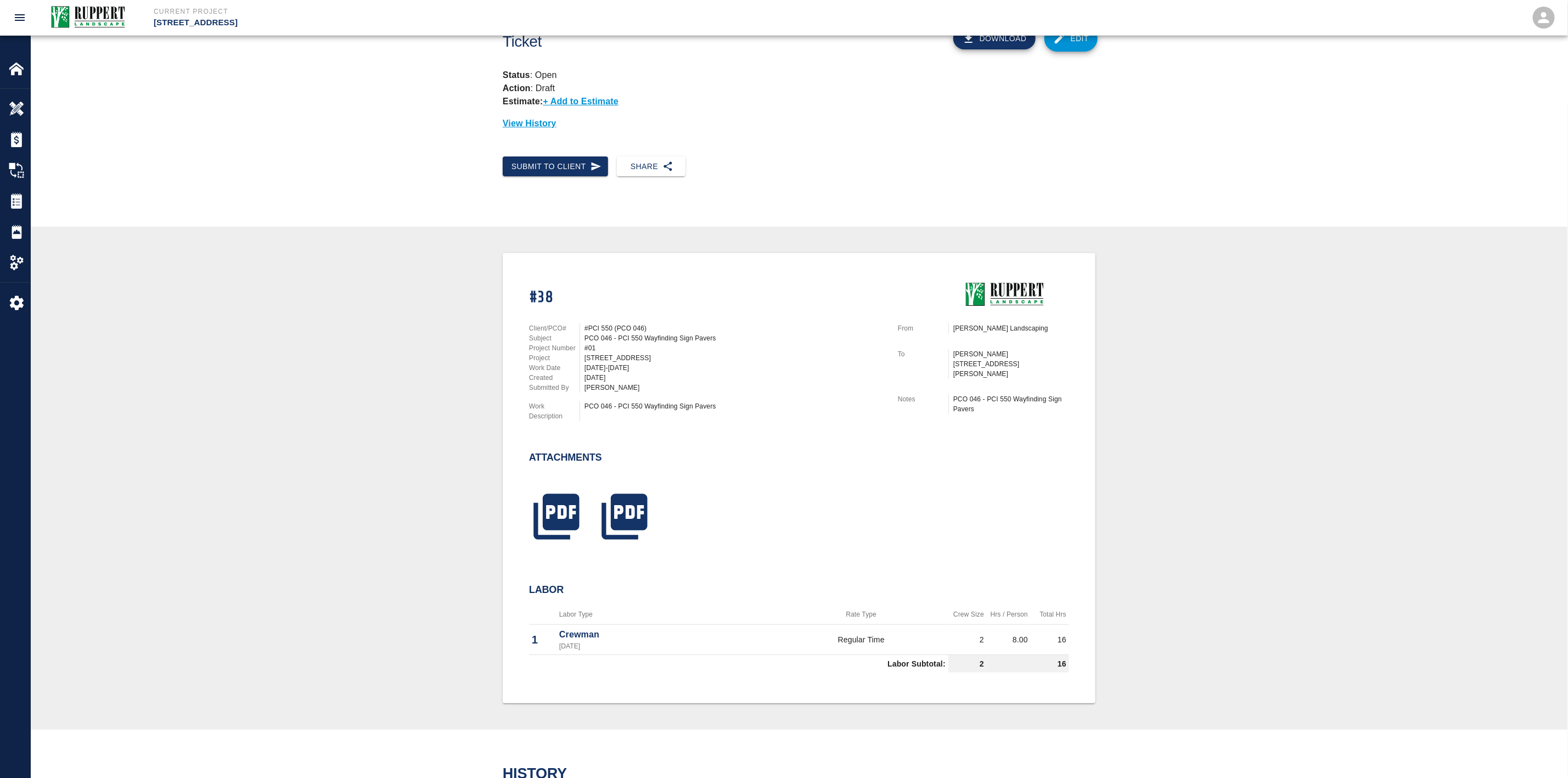
scroll to position [0, 0]
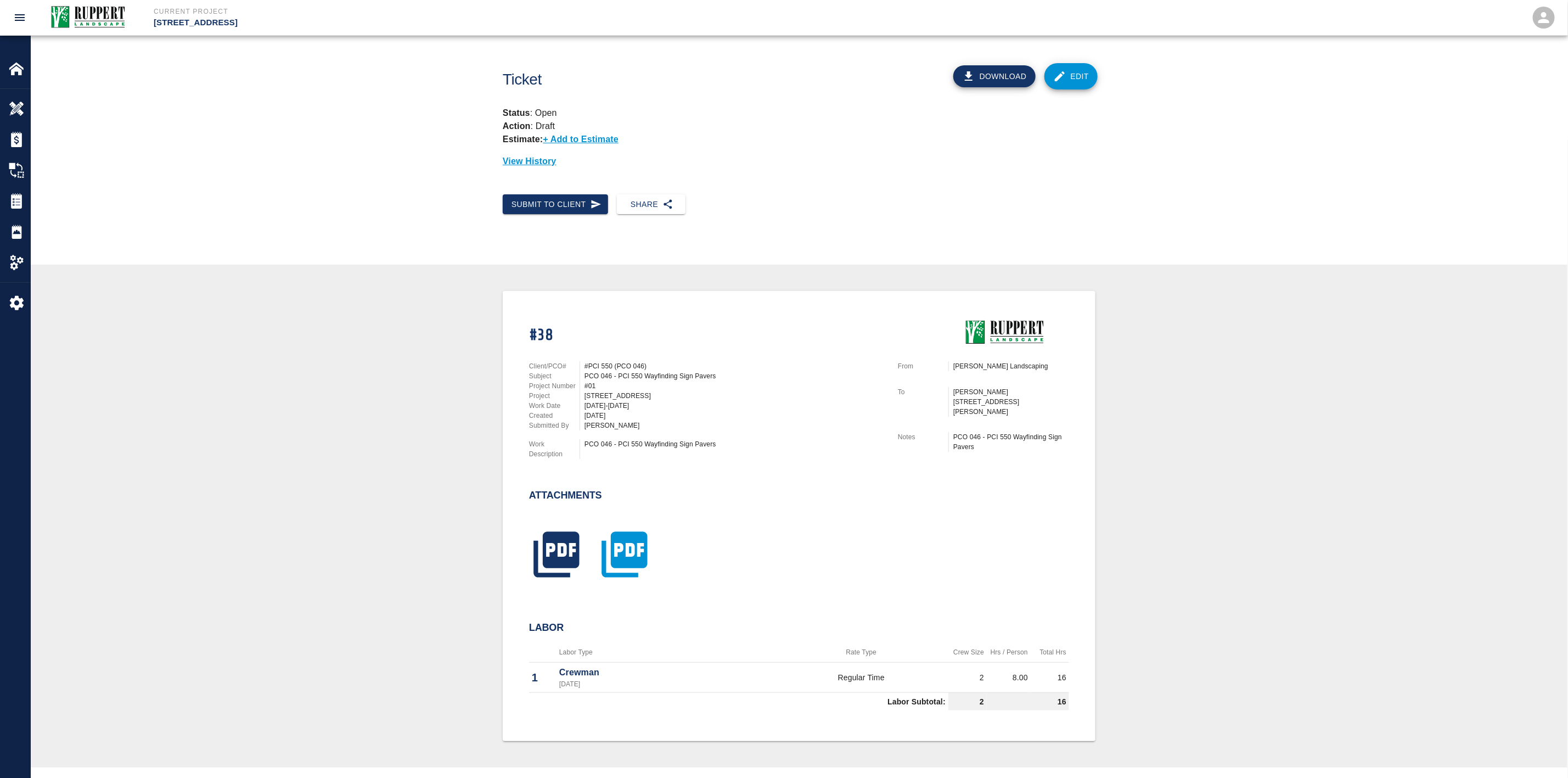
click at [614, 539] on icon "button" at bounding box center [624, 554] width 45 height 45
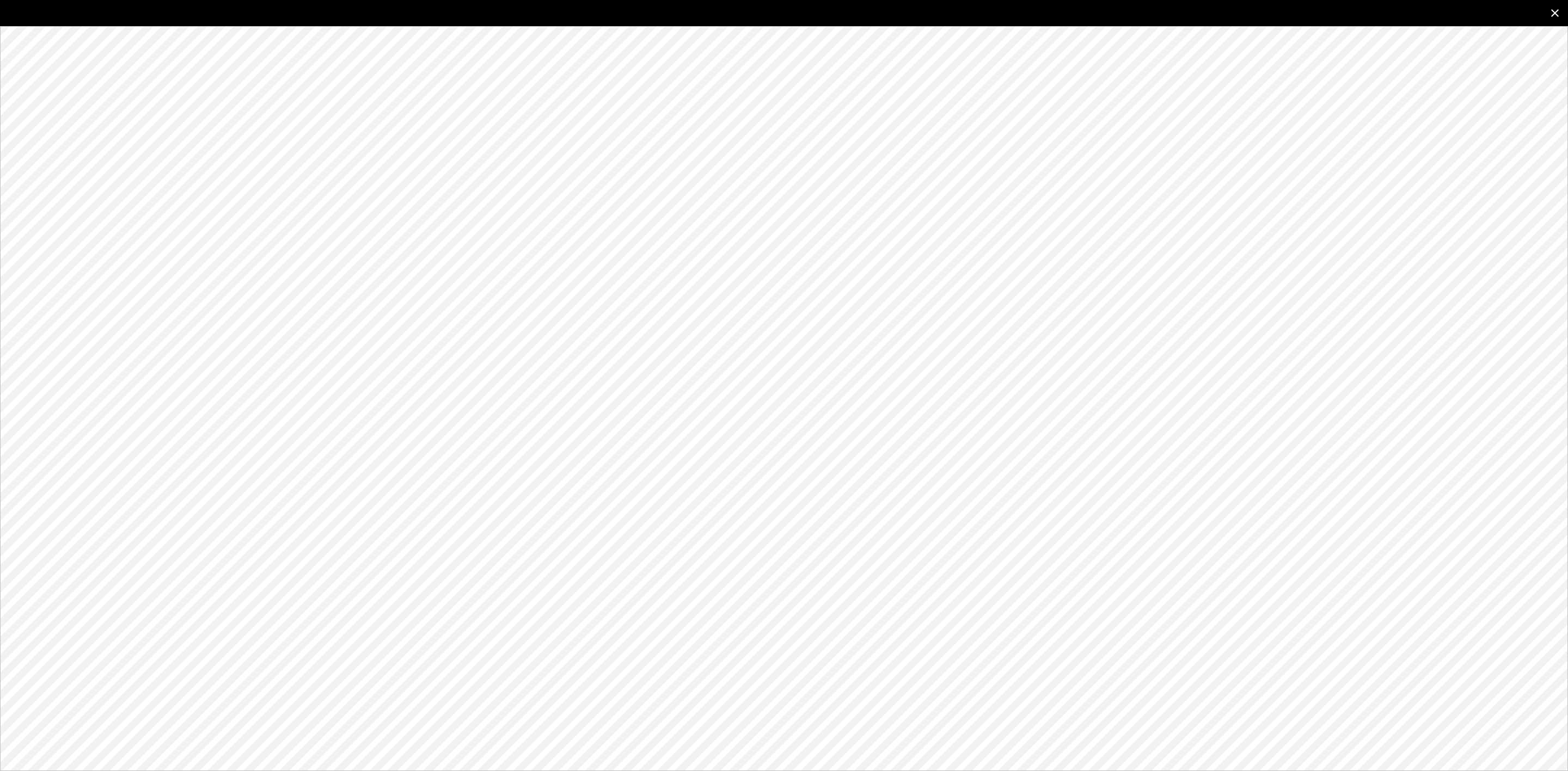
click at [1550, 8] on icon "close" at bounding box center [1555, 13] width 13 height 13
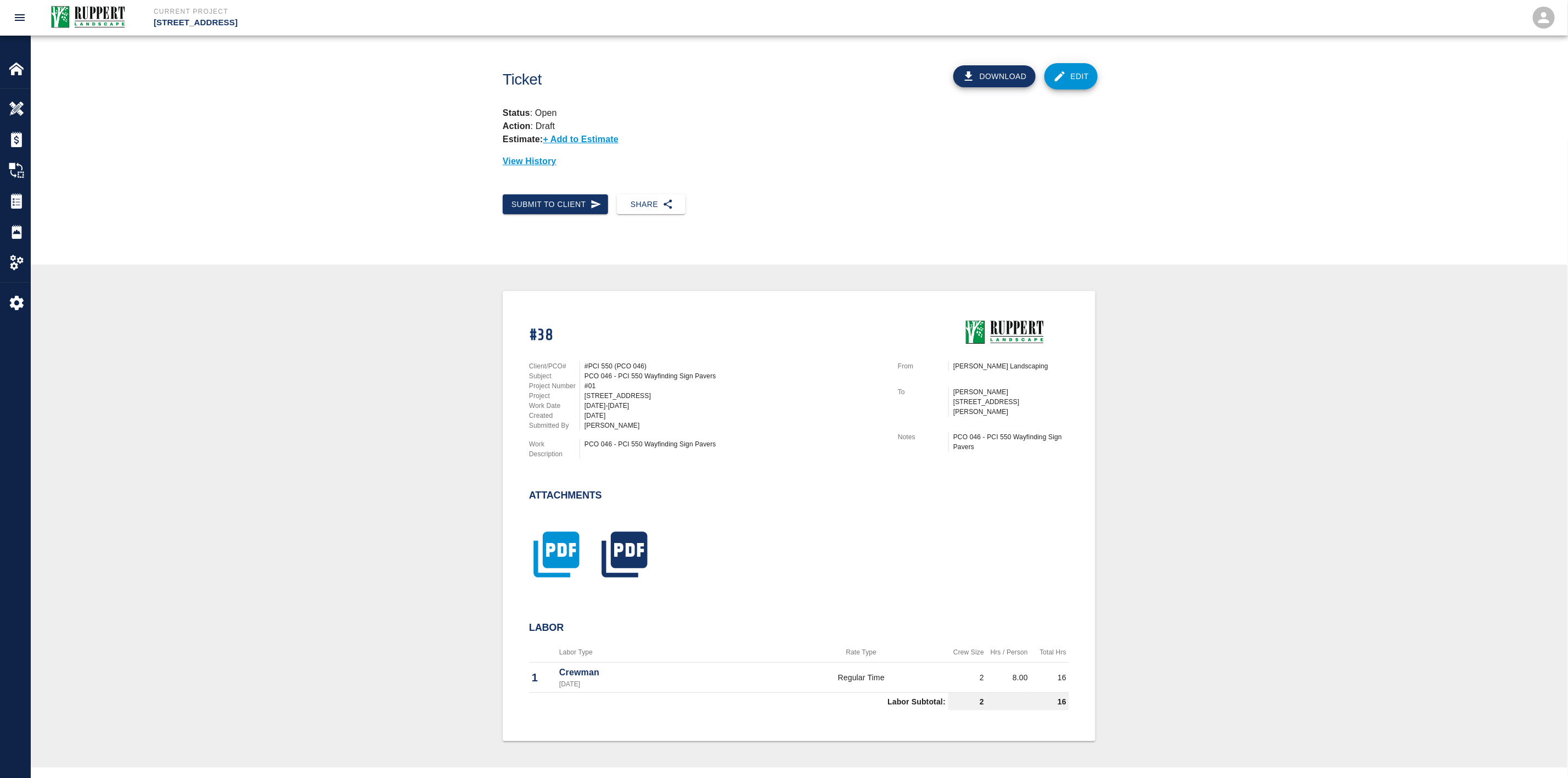
click at [579, 552] on icon "button" at bounding box center [556, 554] width 45 height 45
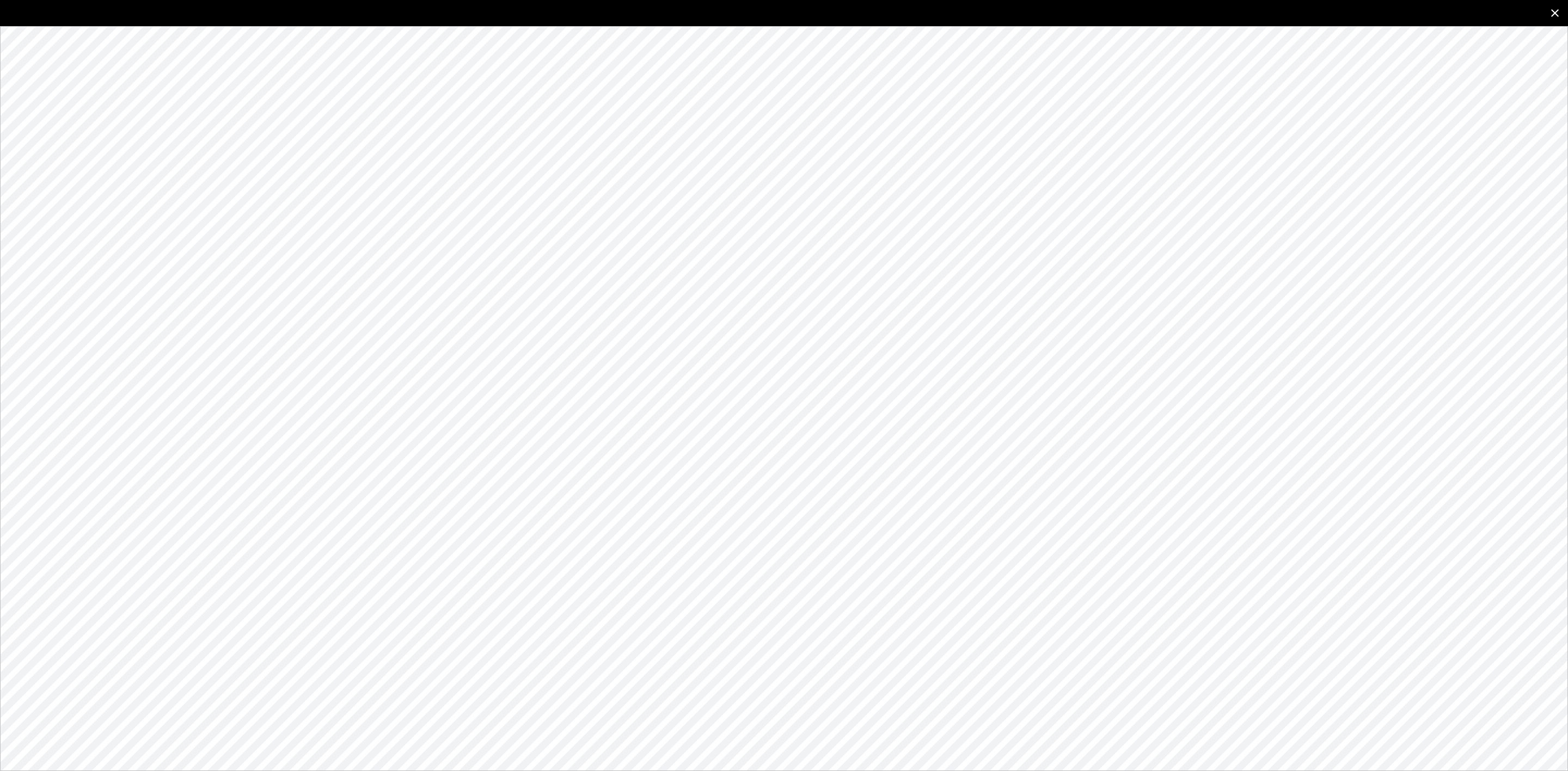
click at [1555, 16] on icon "close" at bounding box center [1555, 13] width 13 height 13
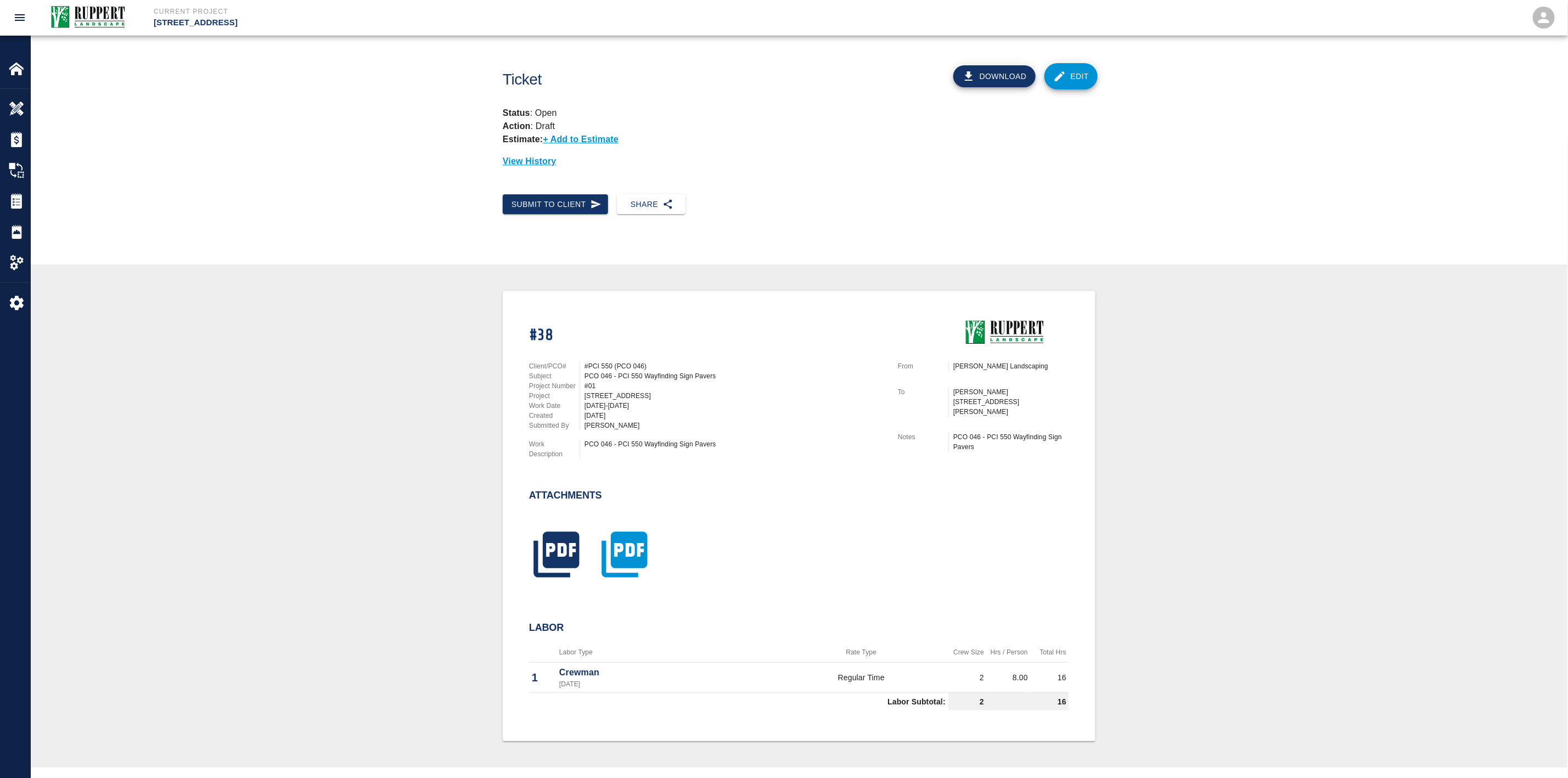
click at [644, 559] on icon "button" at bounding box center [624, 554] width 45 height 45
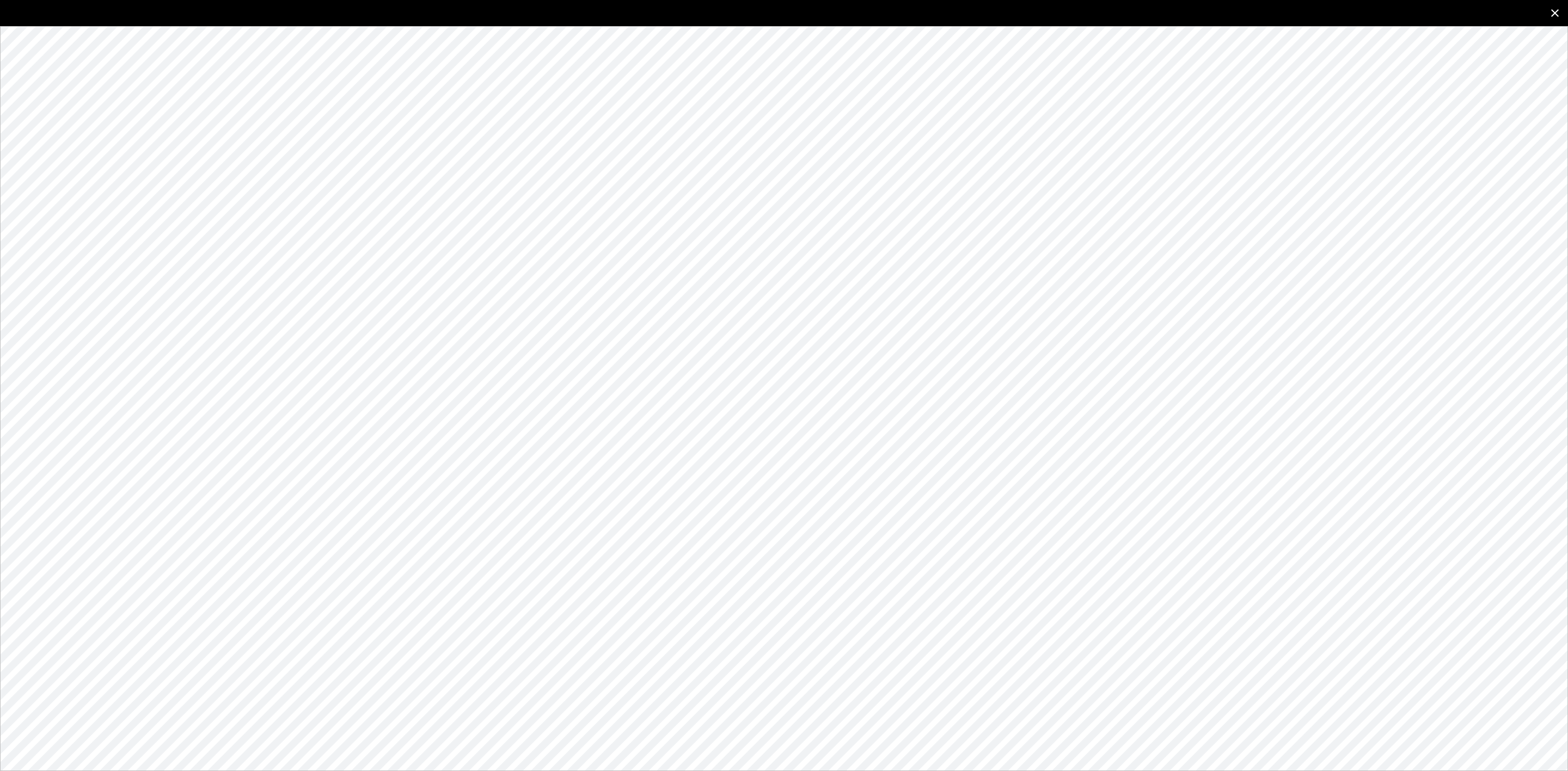
click at [1557, 5] on button "close" at bounding box center [1555, 13] width 26 height 26
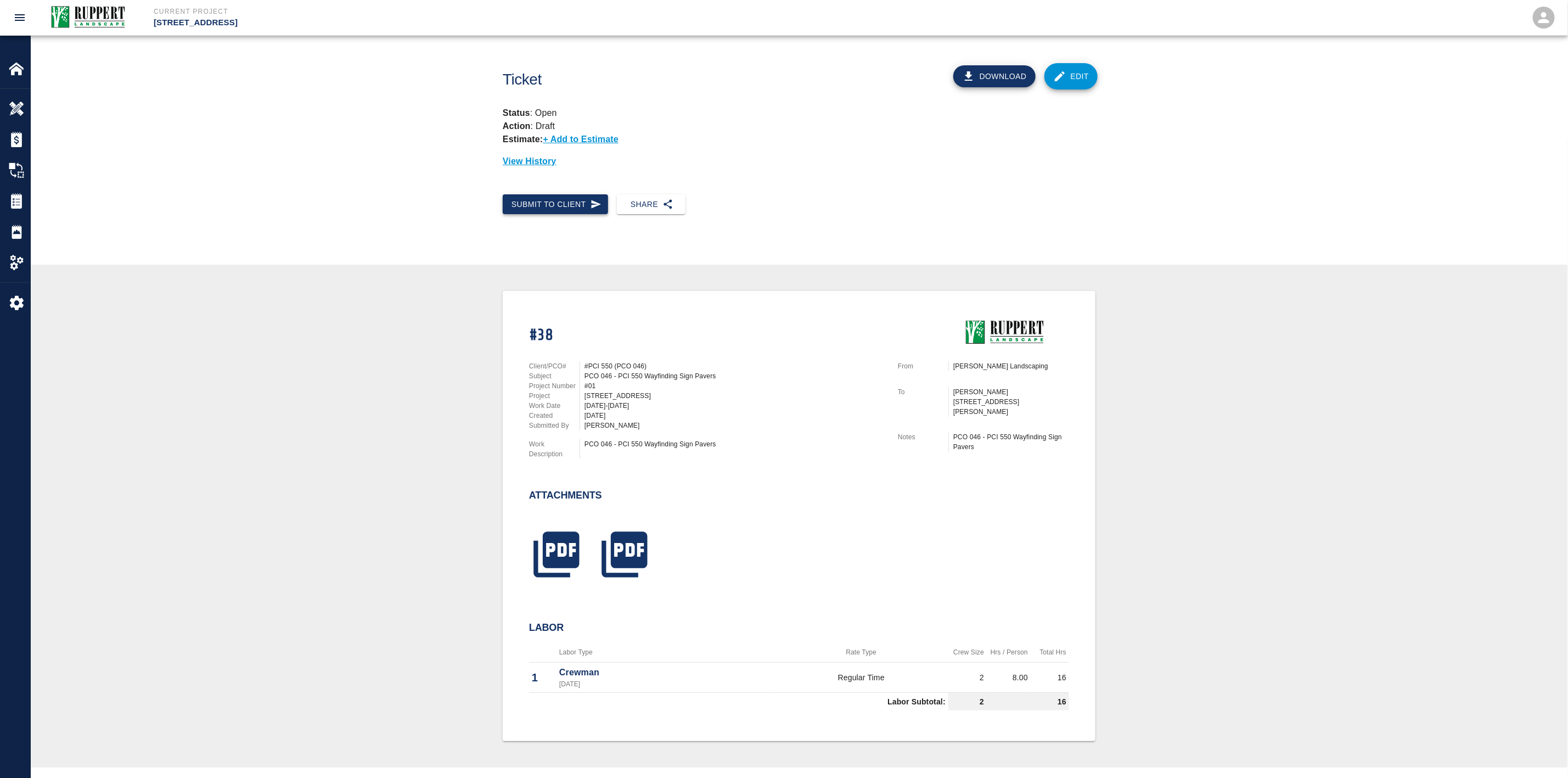
click at [539, 203] on button "Submit to Client" at bounding box center [556, 205] width 105 height 20
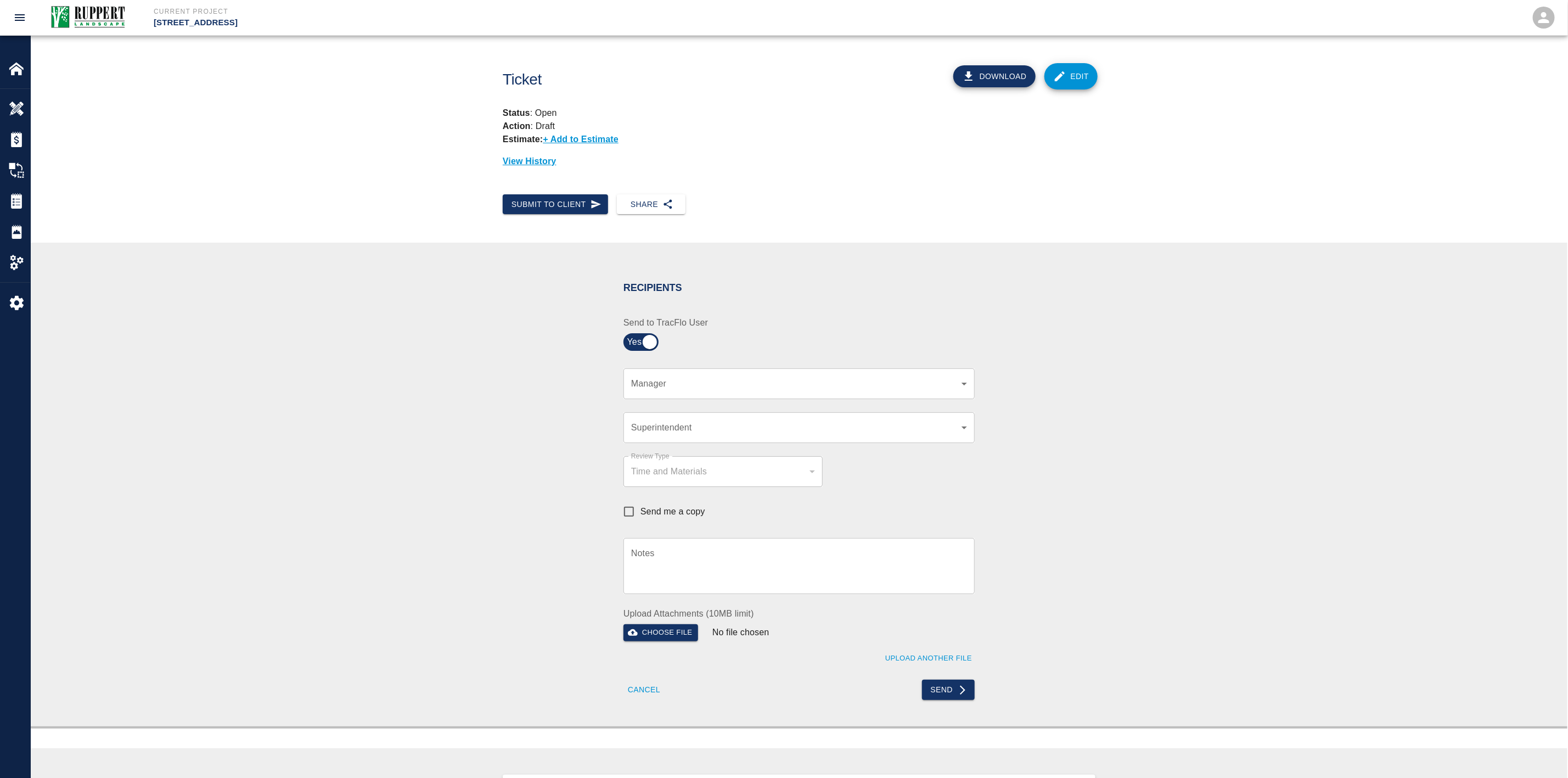
click at [734, 386] on body "Current Project [STREET_ADDRESS] Home [STREET_ADDRESS] Overview Estimates Chang…" at bounding box center [784, 389] width 1568 height 778
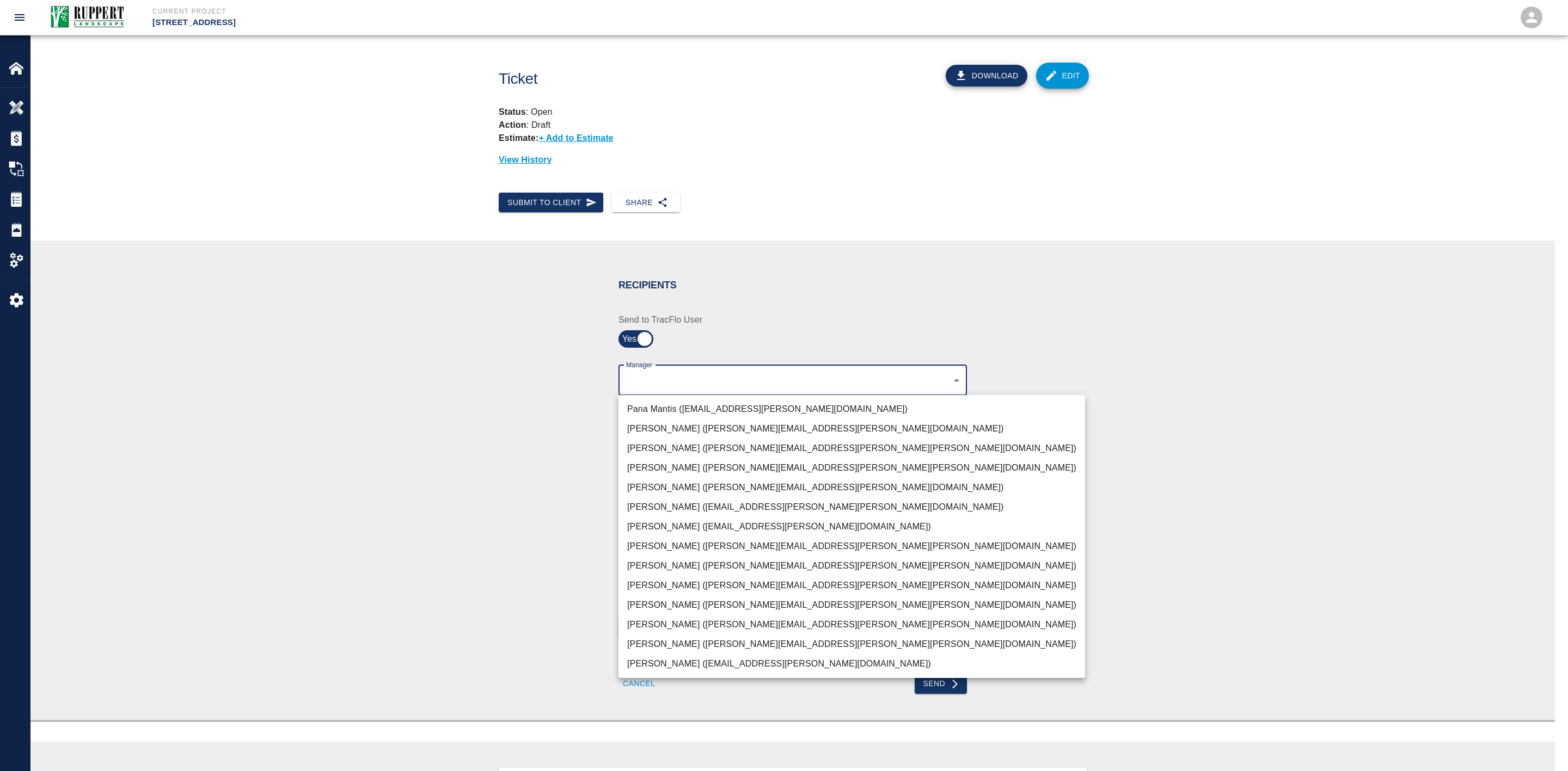
click at [688, 557] on li "[PERSON_NAME] ([PERSON_NAME][EMAIL_ADDRESS][PERSON_NAME][PERSON_NAME][DOMAIN_NA…" at bounding box center [851, 566] width 467 height 20
type input "2f12b660-8461-4aa0-8542-e8ed6280ba1a"
click at [510, 487] on div at bounding box center [784, 385] width 1568 height 771
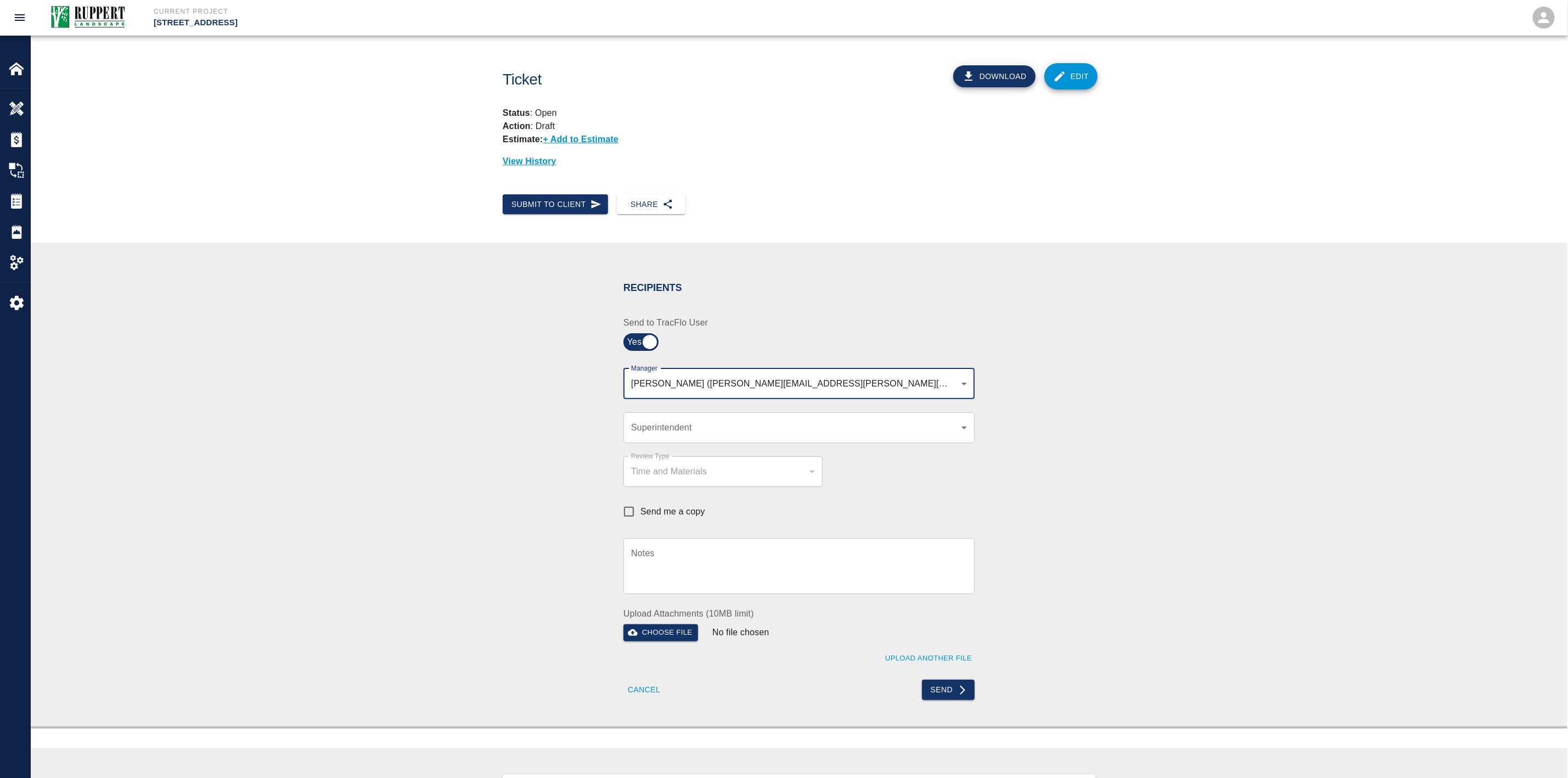
click at [673, 419] on div "​ Superintendent" at bounding box center [799, 427] width 351 height 31
click at [680, 422] on div "​ Superintendent" at bounding box center [799, 427] width 351 height 31
click at [974, 424] on div "​ Superintendent" at bounding box center [799, 427] width 351 height 31
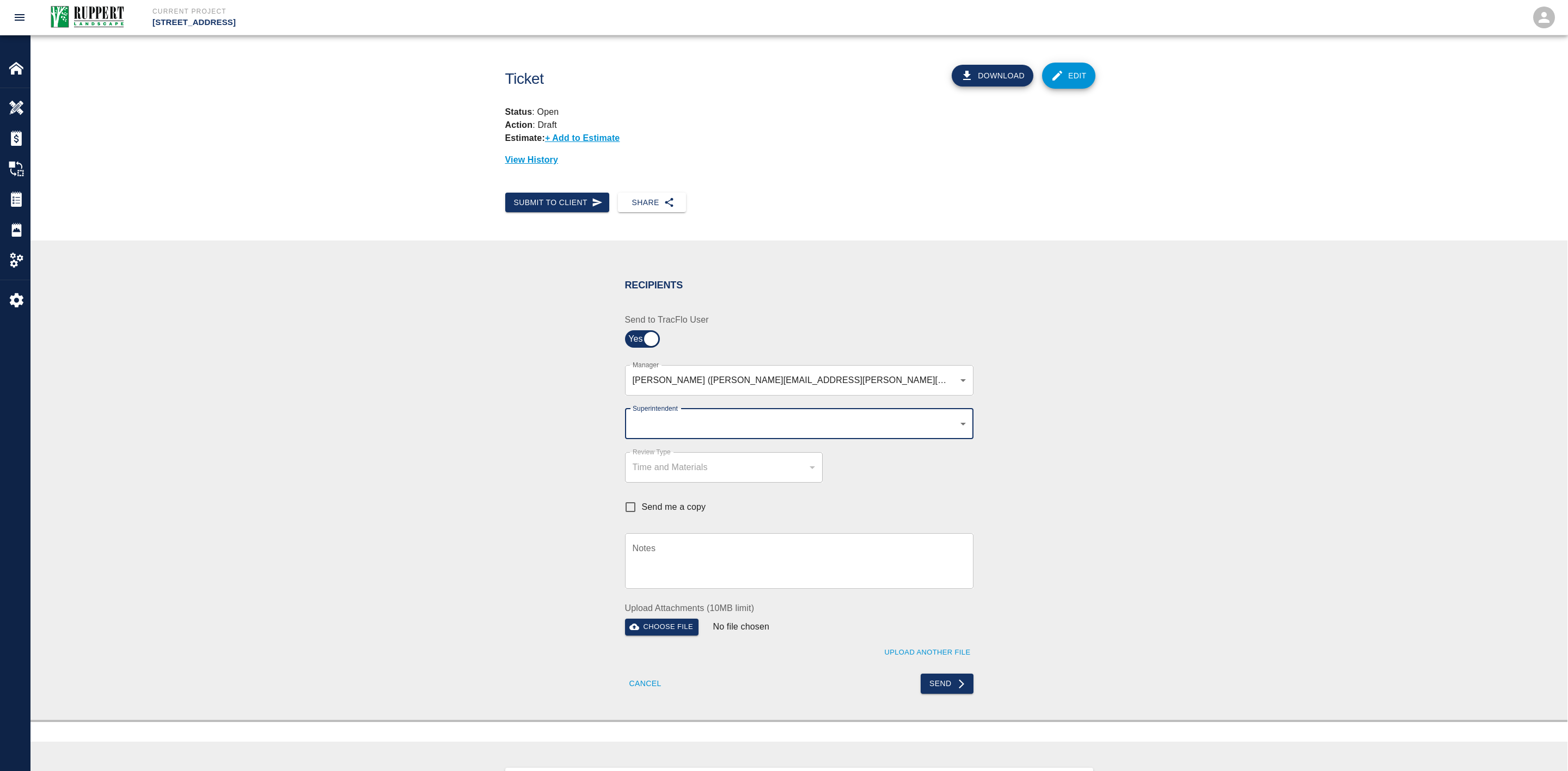
click at [957, 420] on body "Current Project [STREET_ADDRESS] Home [STREET_ADDRESS] Overview Estimates Chang…" at bounding box center [784, 385] width 1568 height 771
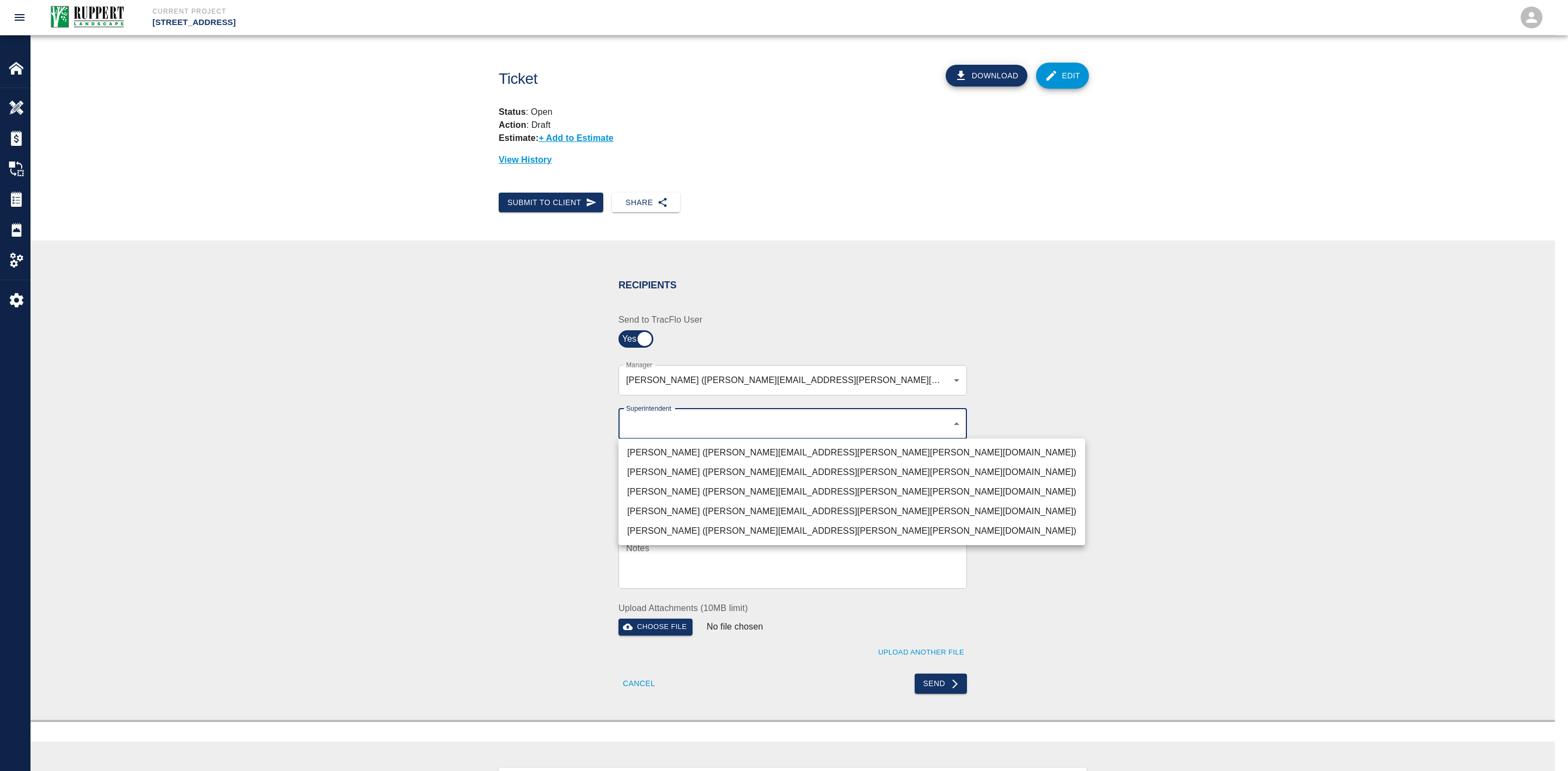
click at [671, 491] on li "[PERSON_NAME] ([PERSON_NAME][EMAIL_ADDRESS][PERSON_NAME][PERSON_NAME][DOMAIN_NA…" at bounding box center [851, 492] width 467 height 20
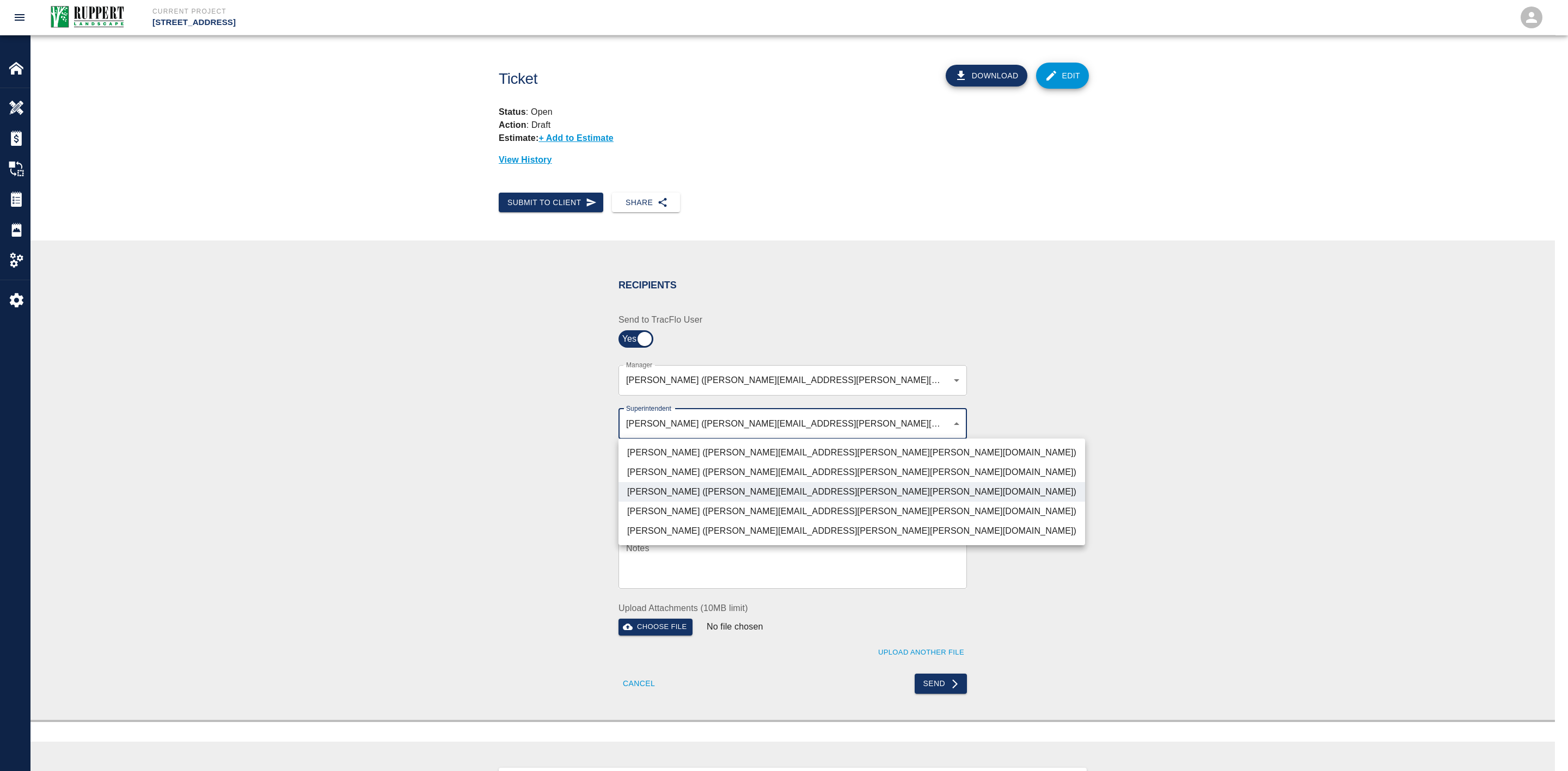
click at [742, 526] on li "[PERSON_NAME] ([PERSON_NAME][EMAIL_ADDRESS][PERSON_NAME][PERSON_NAME][DOMAIN_NA…" at bounding box center [851, 531] width 467 height 20
type input "32bad40b-bb12-40c1-a9d7-1de55074e5d0,7c2507a8-ef81-45d4-990a-124409cb20d6"
click at [1069, 496] on div at bounding box center [784, 385] width 1568 height 771
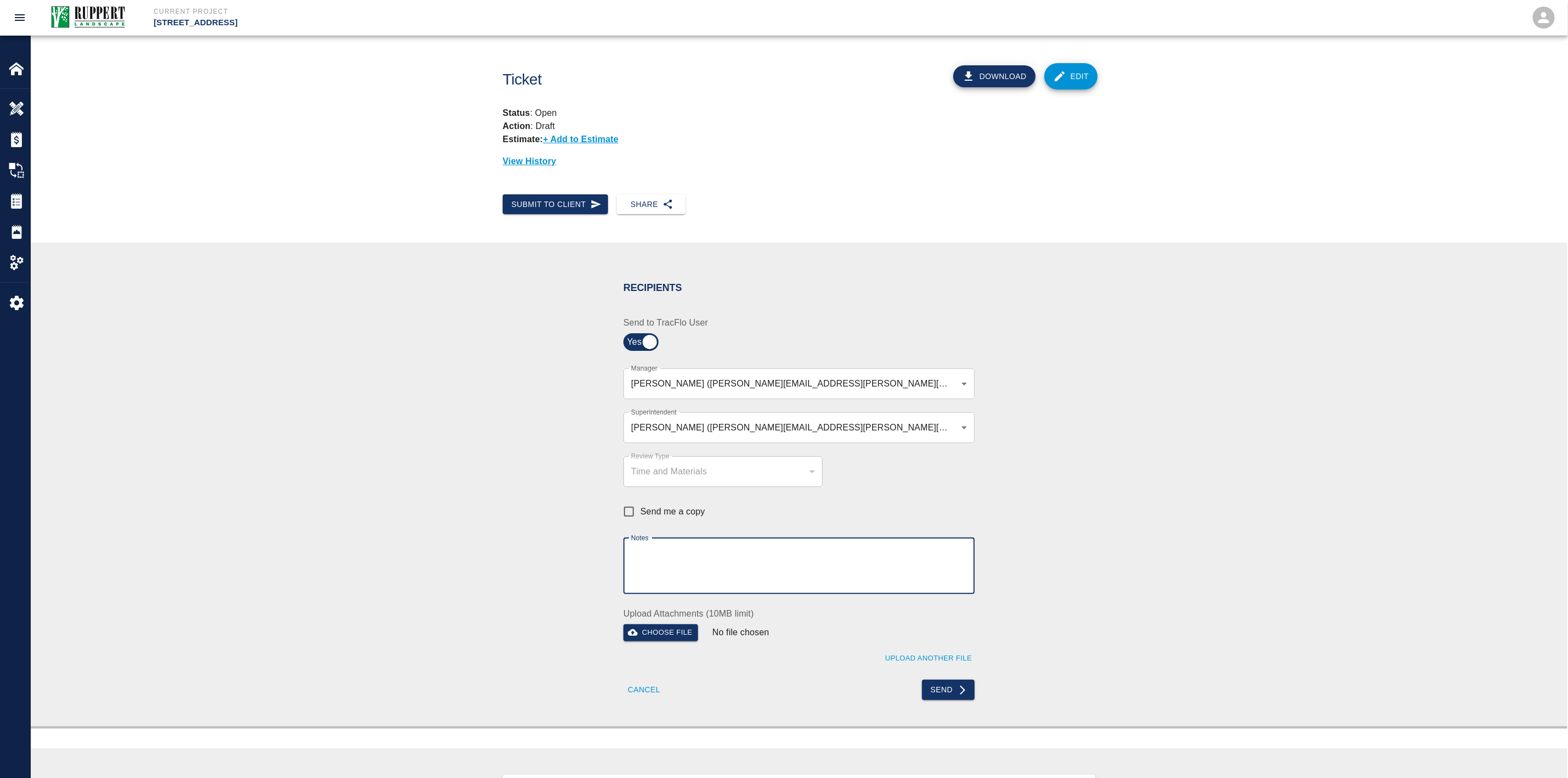
click at [713, 557] on textarea "Notes" at bounding box center [799, 566] width 336 height 38
paste textarea "PCO 046 - PCI 550 Wayfinding Sign Pavers"
type textarea "PCO 046 - PCI 550 Wayfinding Sign Pavers"
click at [926, 686] on button "Send" at bounding box center [949, 690] width 53 height 20
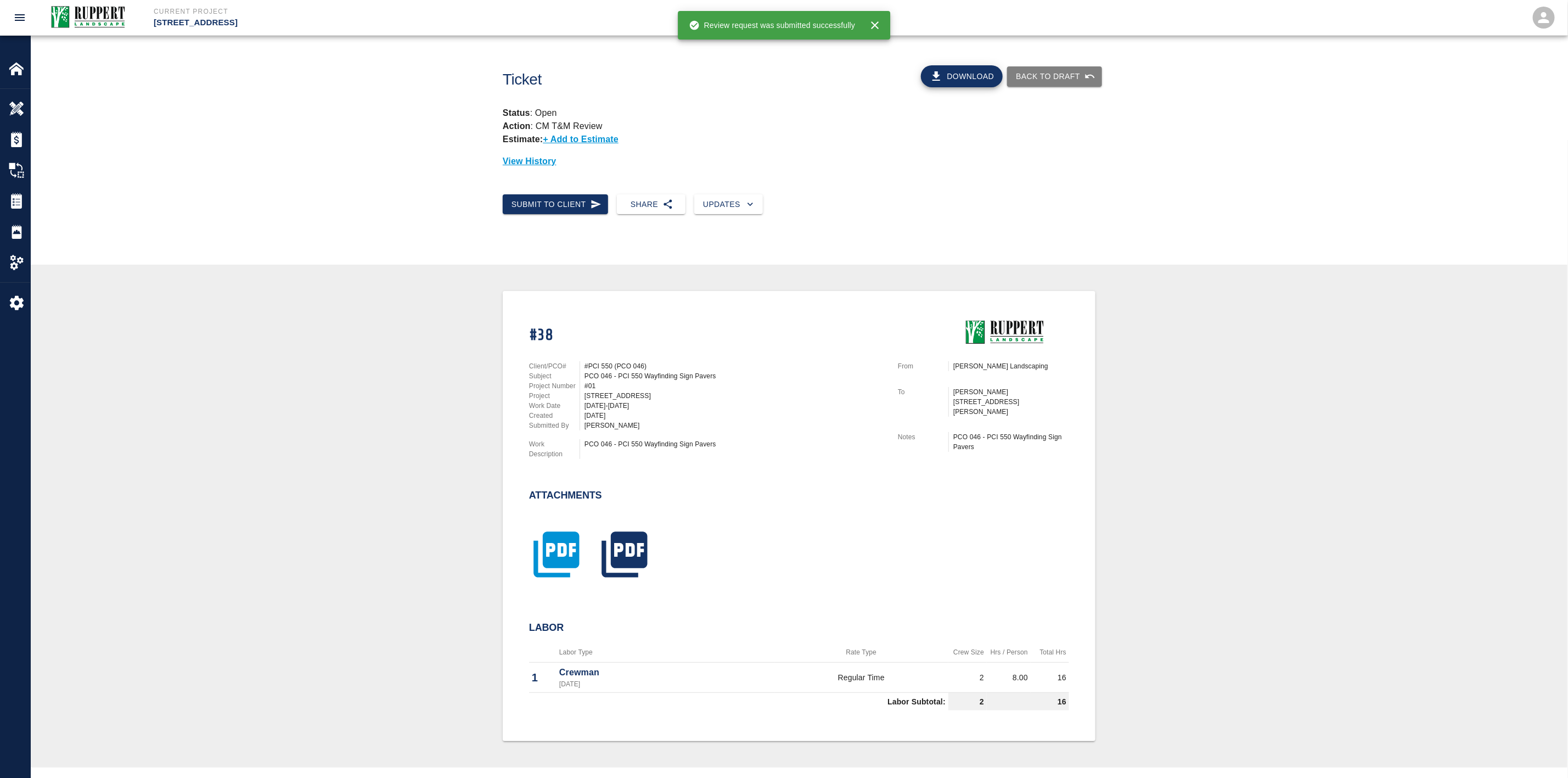
click at [557, 547] on icon "button" at bounding box center [556, 554] width 45 height 45
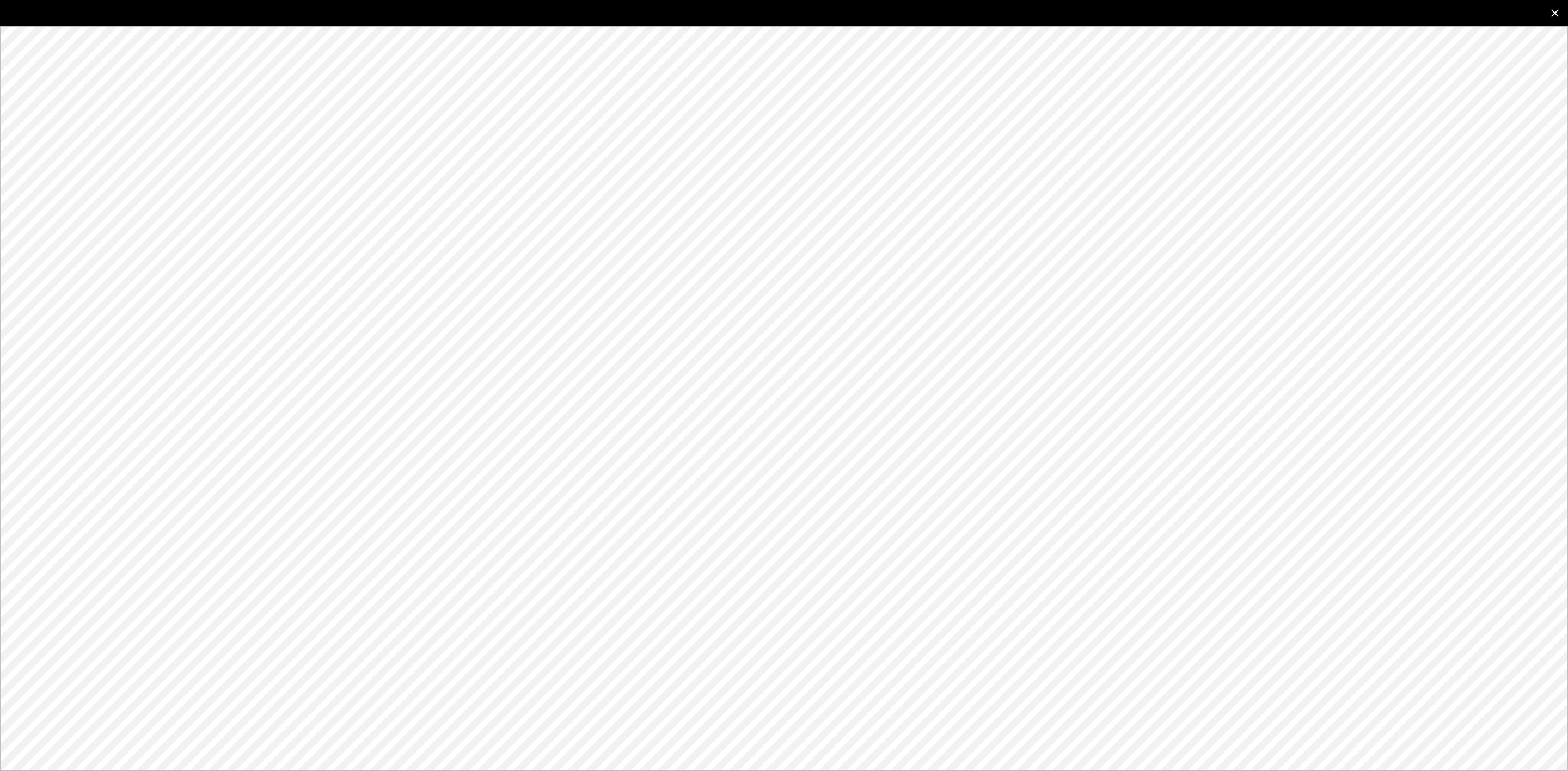
click at [1554, 16] on icon "close" at bounding box center [1555, 13] width 13 height 13
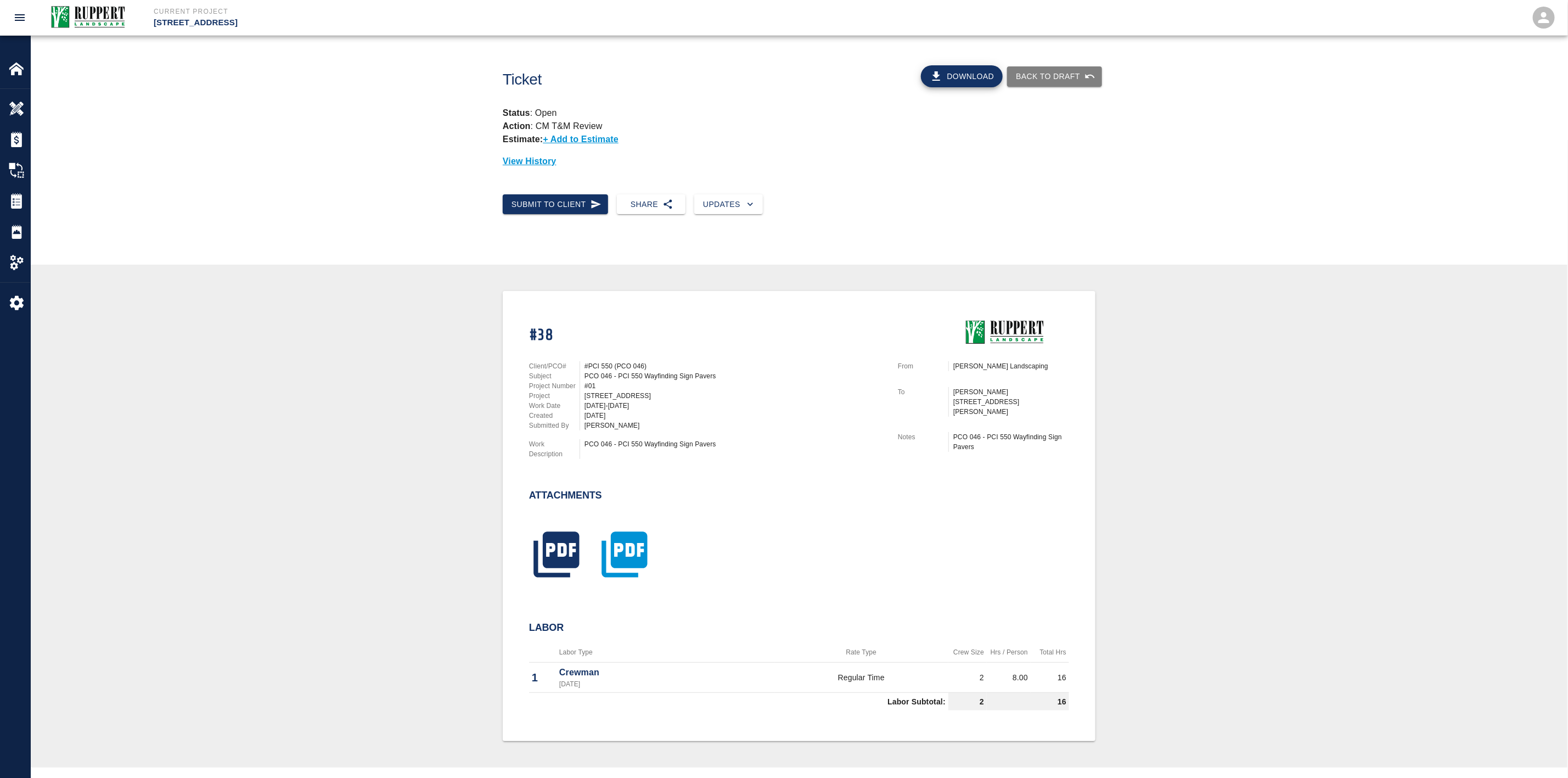
click at [625, 539] on icon "button" at bounding box center [624, 554] width 45 height 45
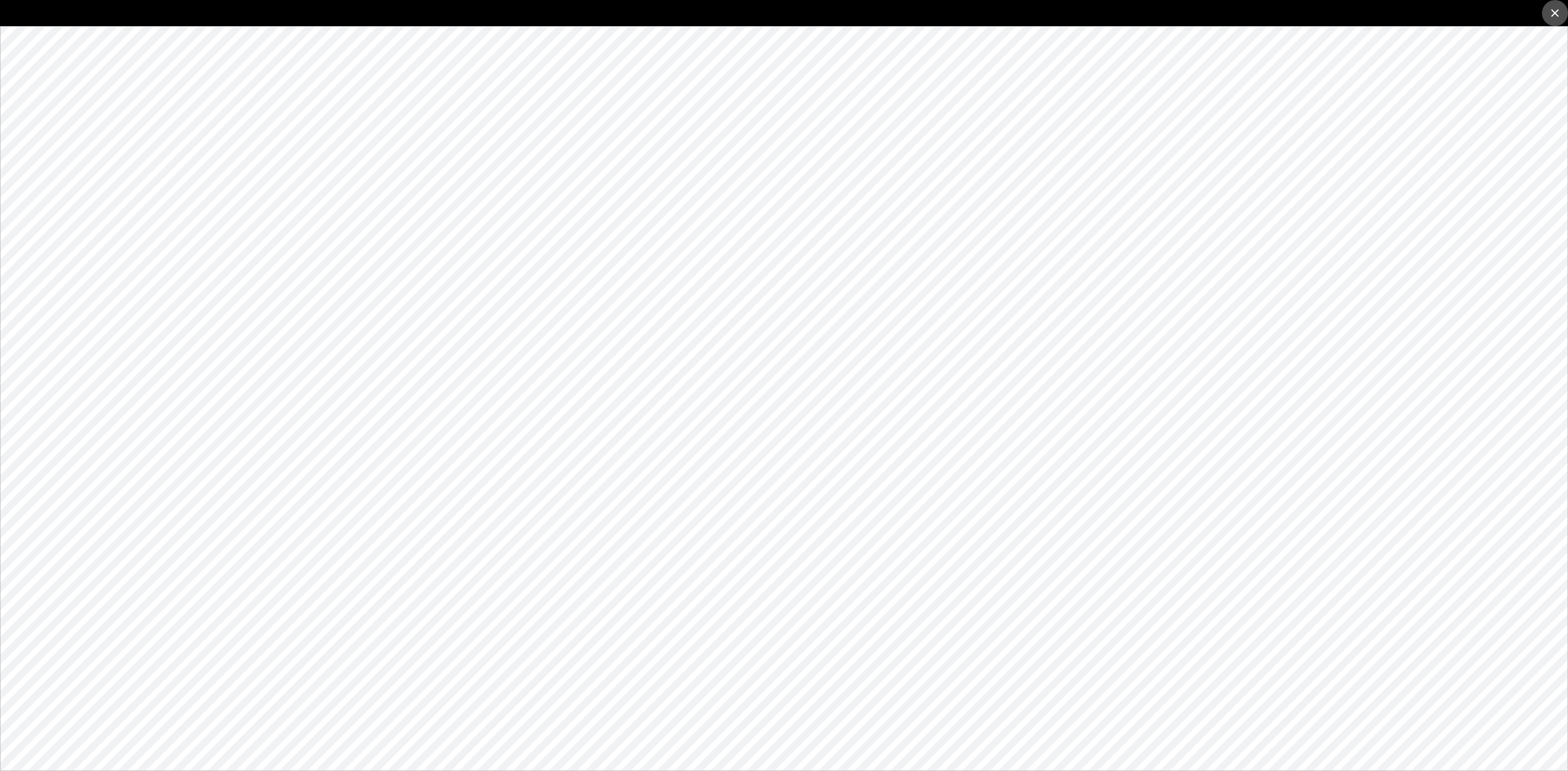
click at [1548, 10] on icon "close" at bounding box center [1555, 13] width 13 height 13
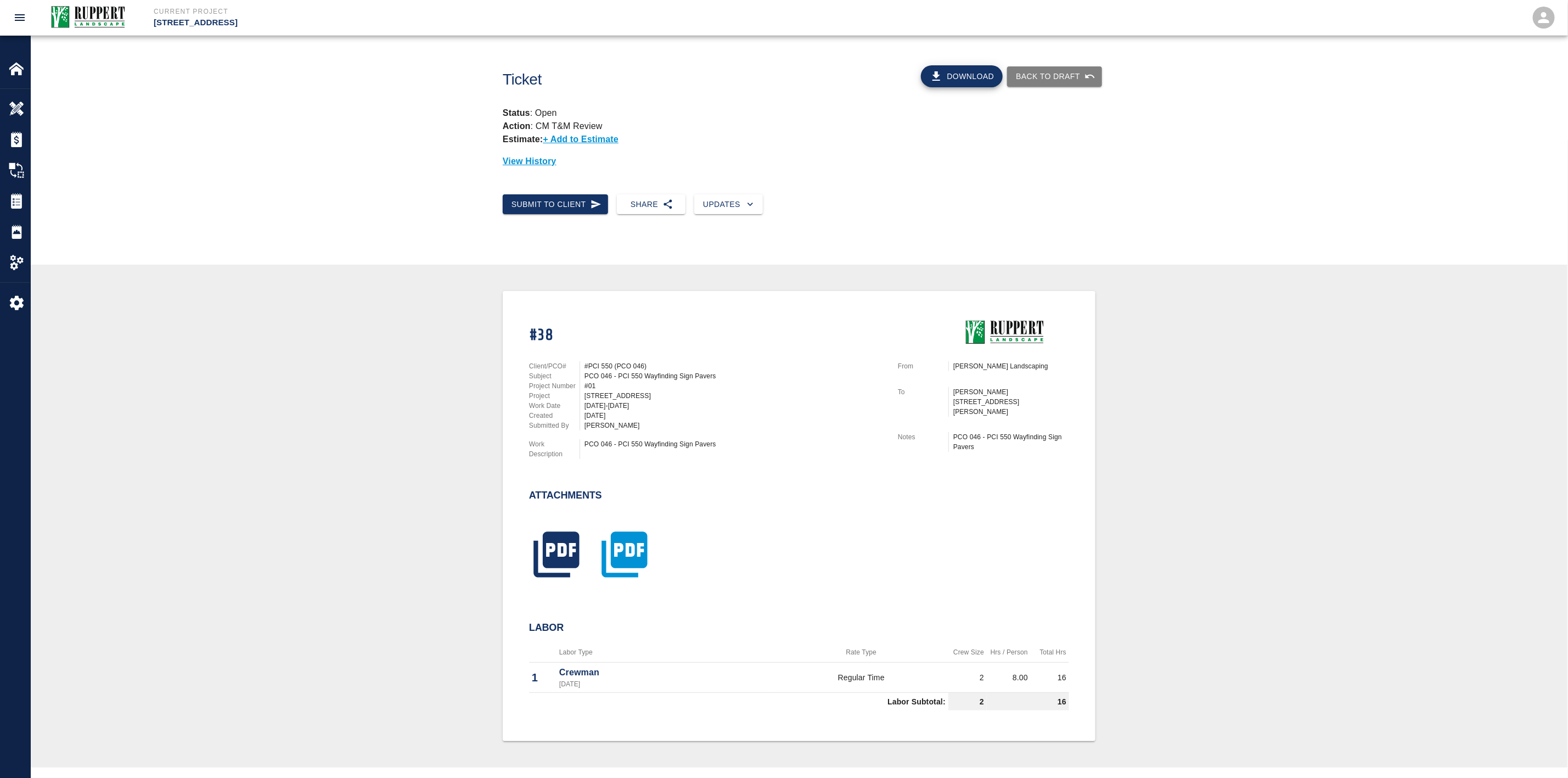
click at [630, 552] on icon "button" at bounding box center [624, 554] width 45 height 45
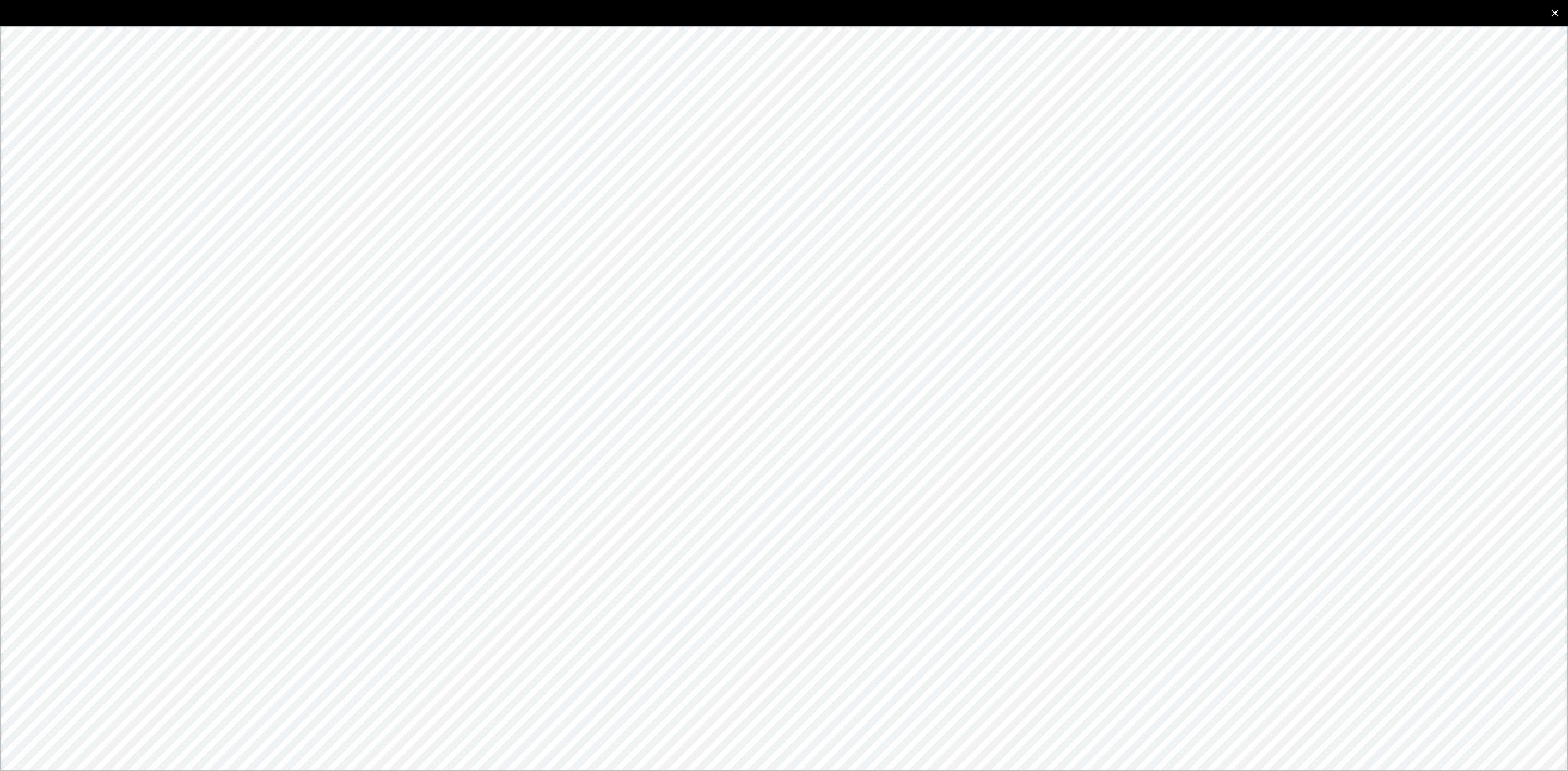
click at [1555, 14] on icon "close" at bounding box center [1555, 13] width 13 height 13
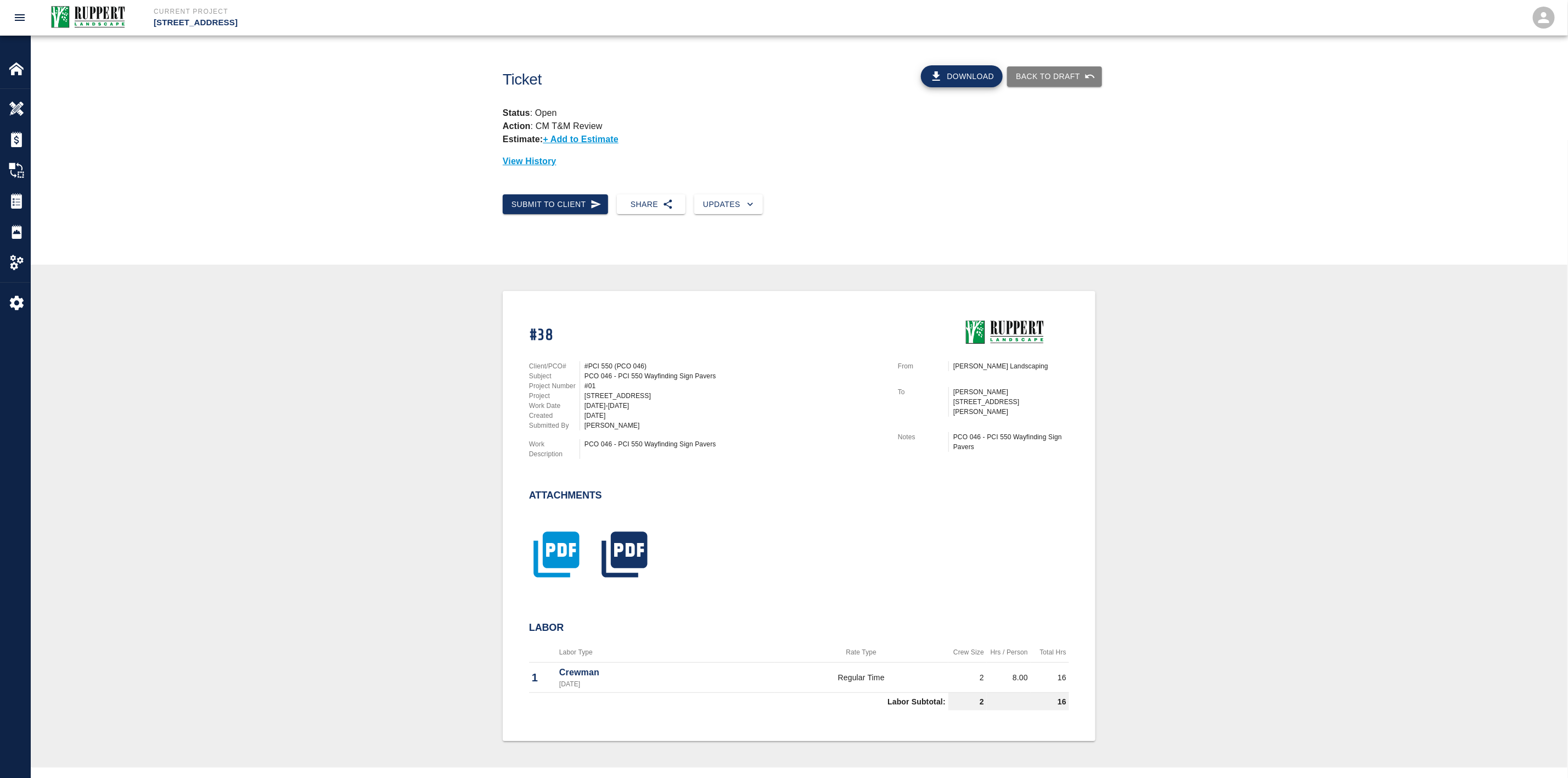
click at [546, 546] on icon "button" at bounding box center [556, 554] width 45 height 45
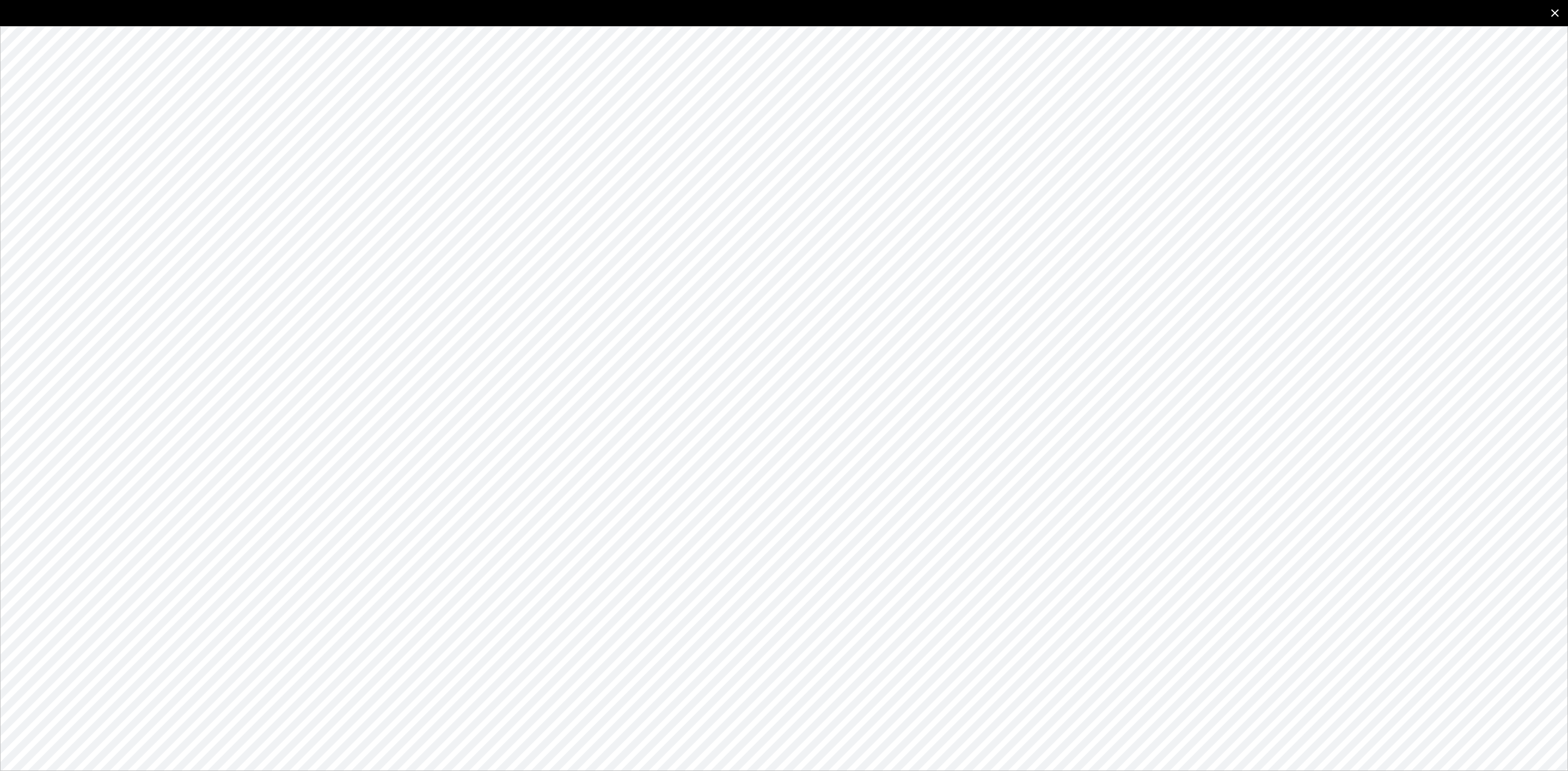
click at [1561, 10] on button "close" at bounding box center [1555, 13] width 26 height 26
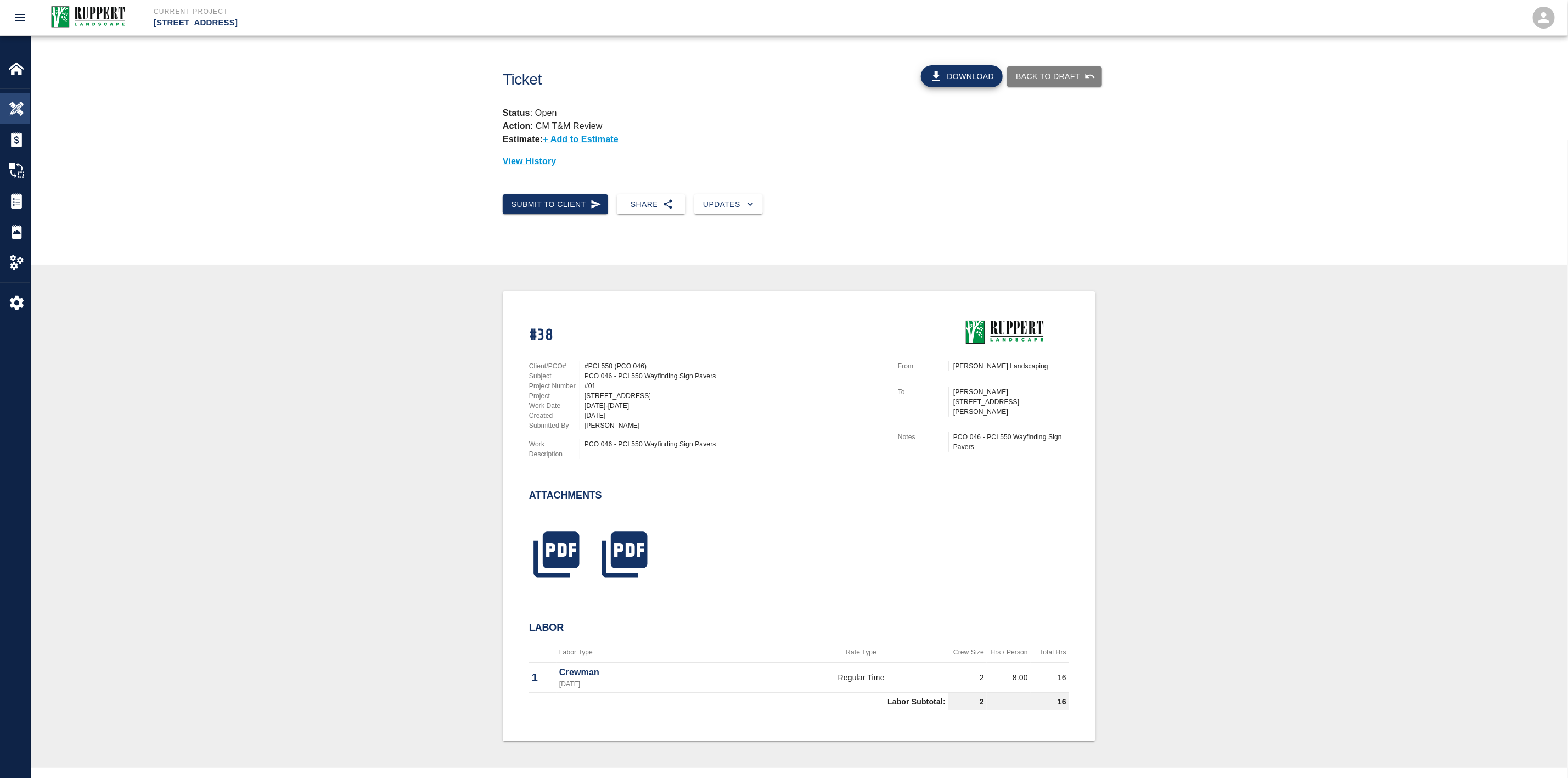
click at [20, 104] on img at bounding box center [16, 109] width 15 height 15
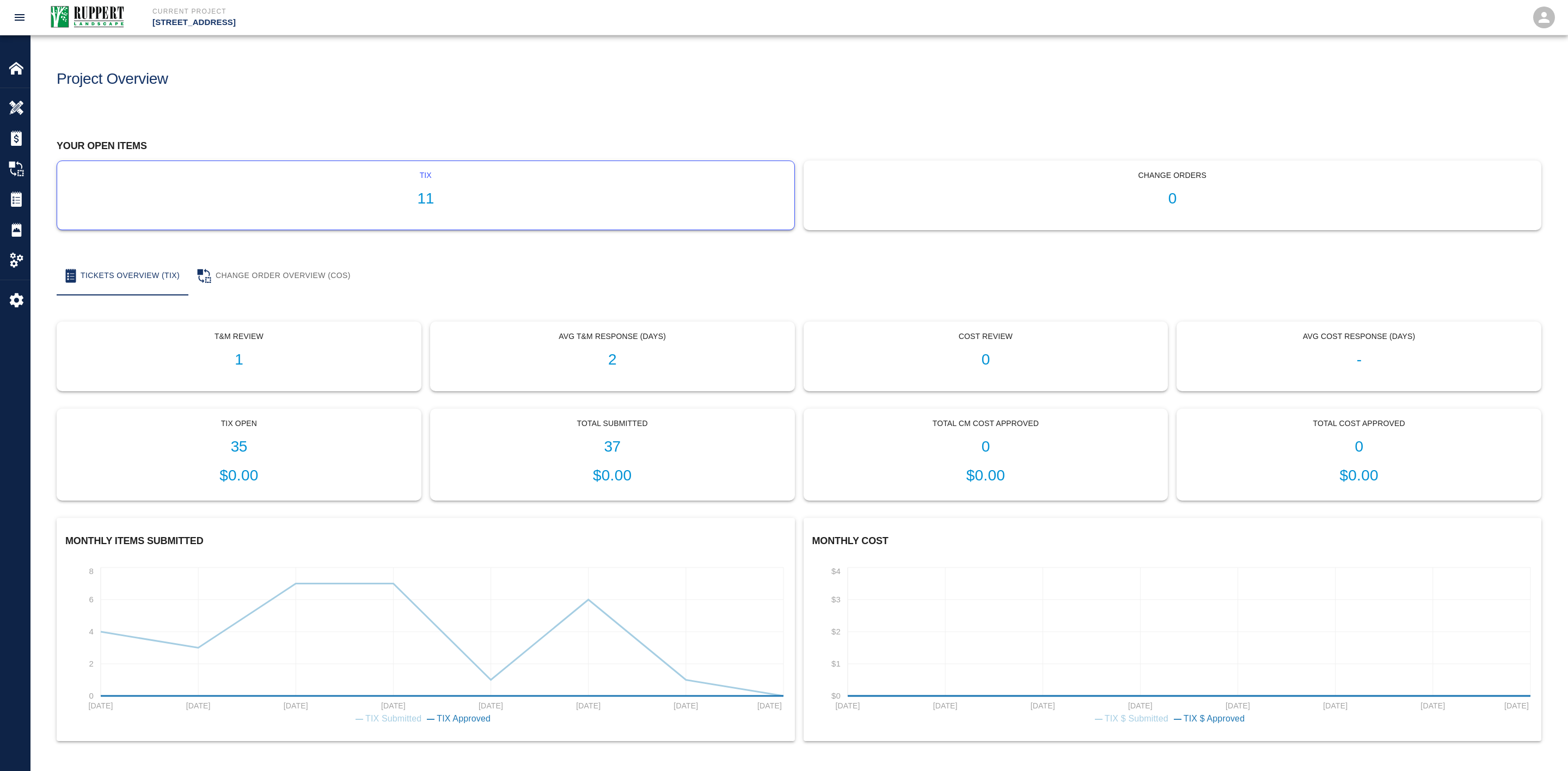
click at [428, 177] on p "tix" at bounding box center [426, 175] width 720 height 12
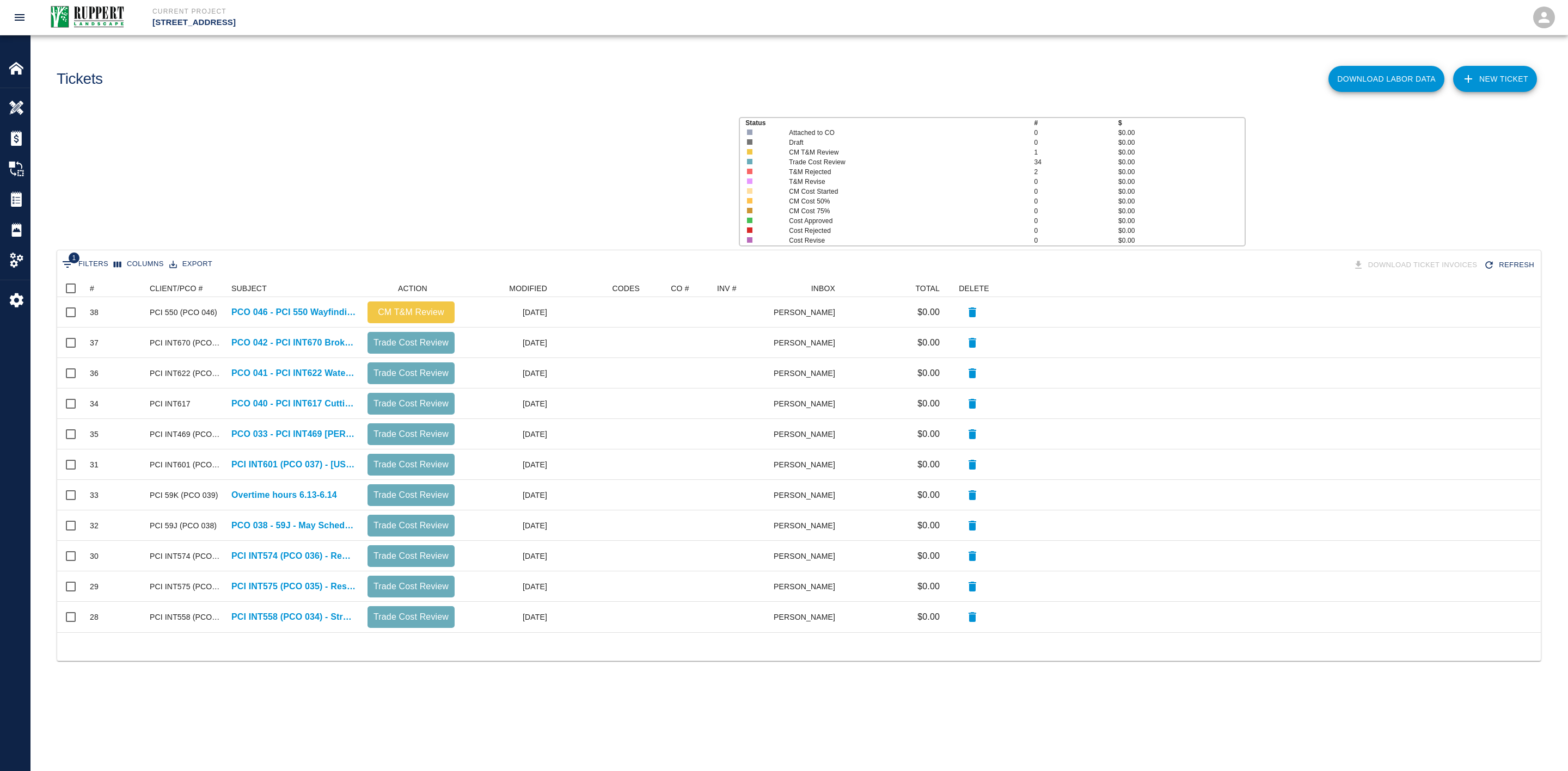
scroll to position [340, 1470]
